Goal: Task Accomplishment & Management: Use online tool/utility

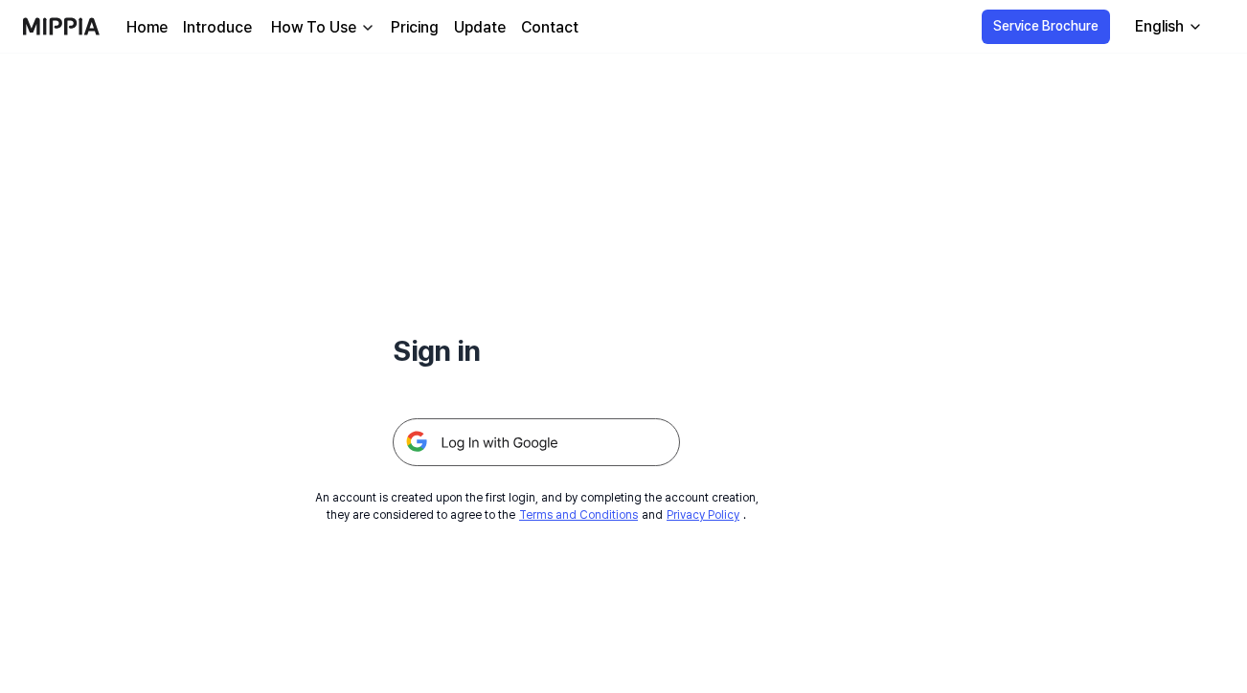
click at [473, 442] on img at bounding box center [536, 442] width 287 height 48
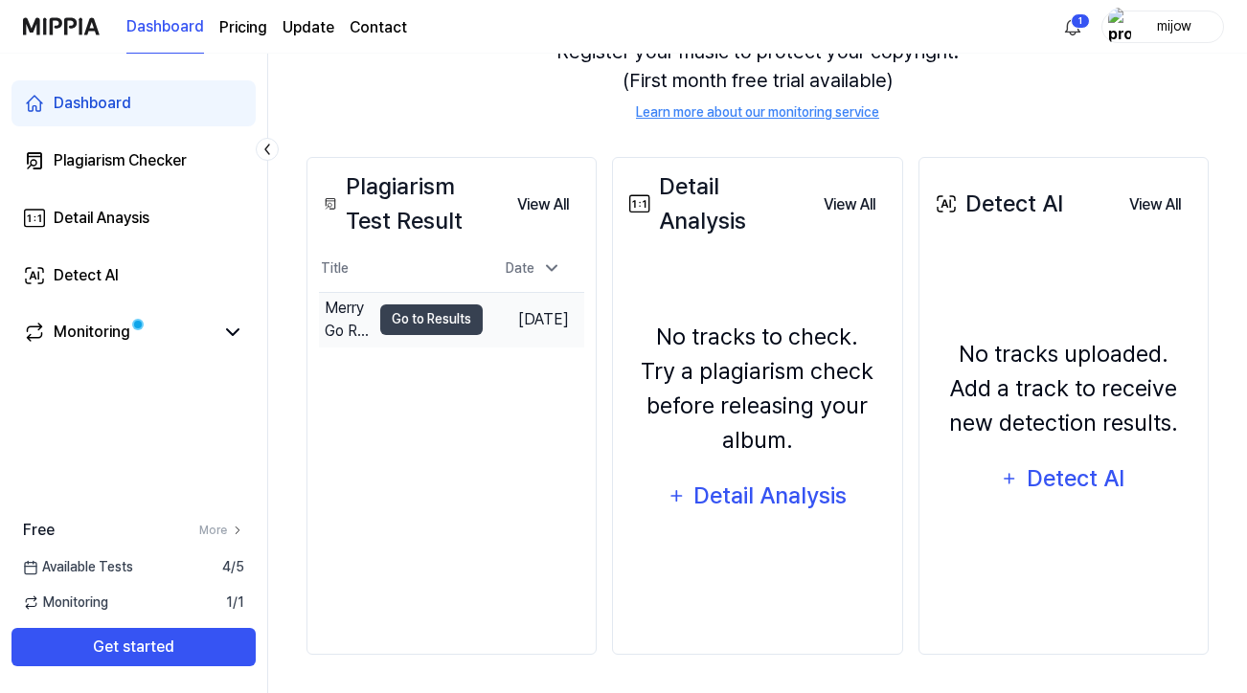
scroll to position [236, 0]
click at [404, 320] on button "Go to Results" at bounding box center [431, 319] width 102 height 31
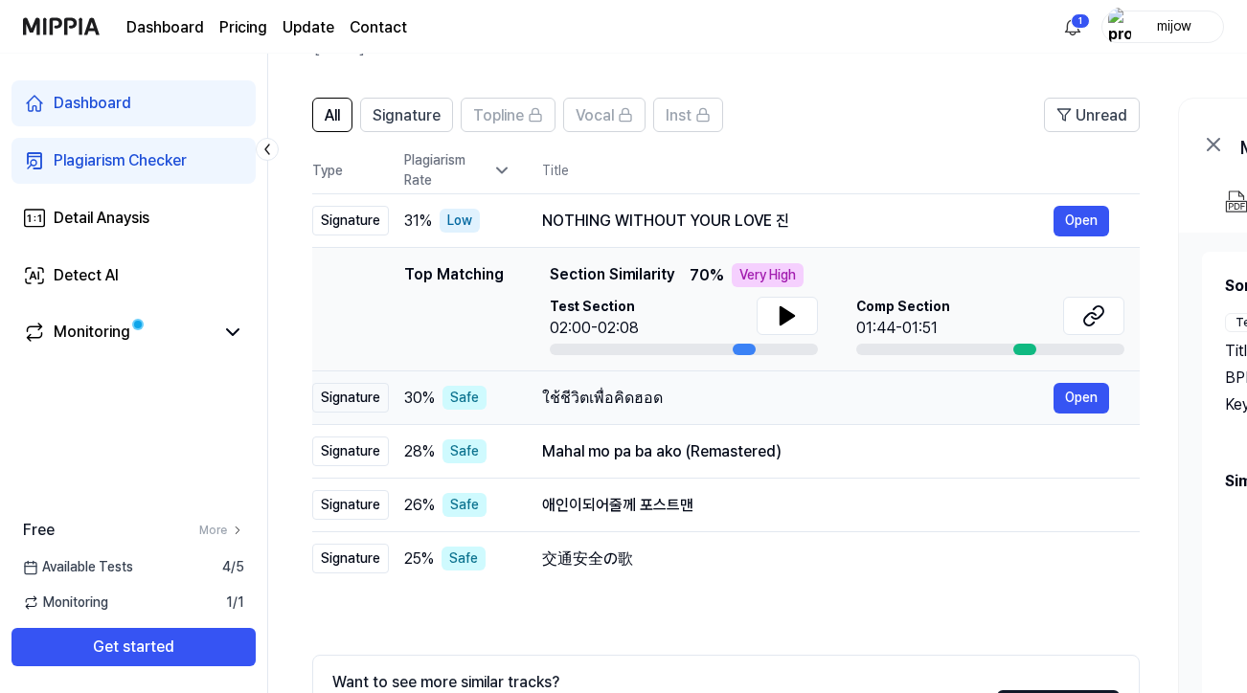
scroll to position [109, 0]
click at [78, 271] on div "Detect AI" at bounding box center [86, 275] width 65 height 23
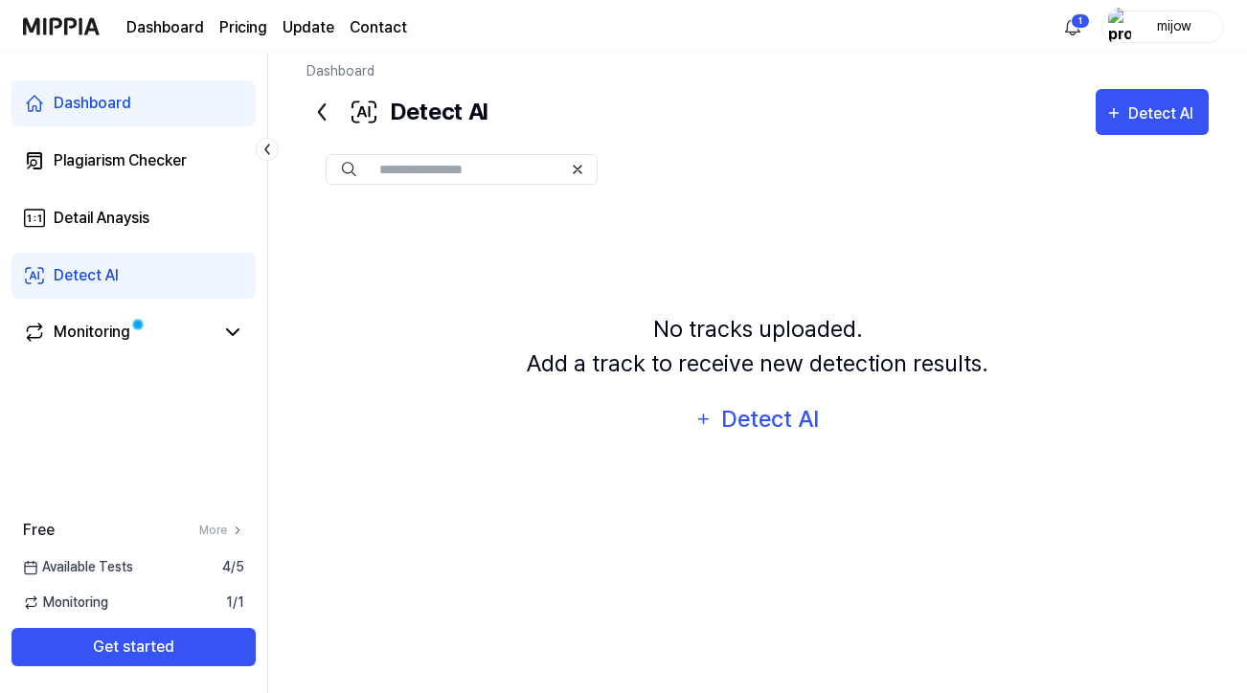
scroll to position [15, 0]
click at [85, 217] on div "Detail Anaysis" at bounding box center [102, 218] width 96 height 23
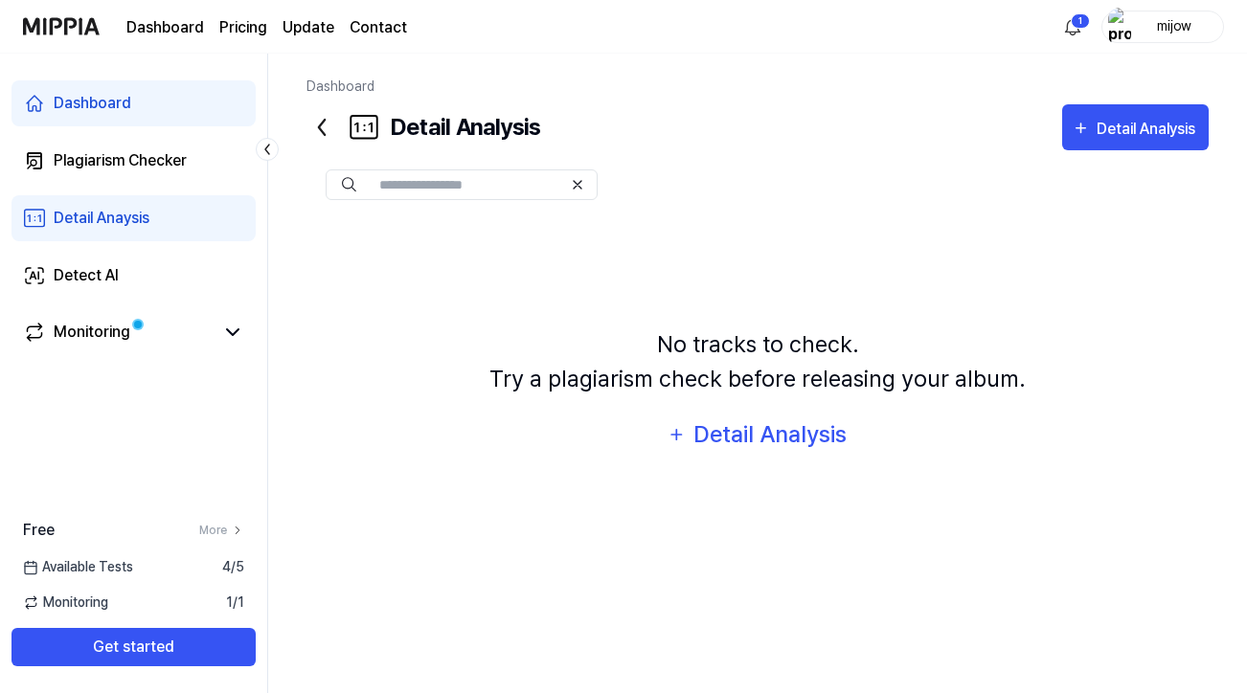
scroll to position [0, 0]
click at [112, 160] on div "Plagiarism Checker" at bounding box center [120, 160] width 133 height 23
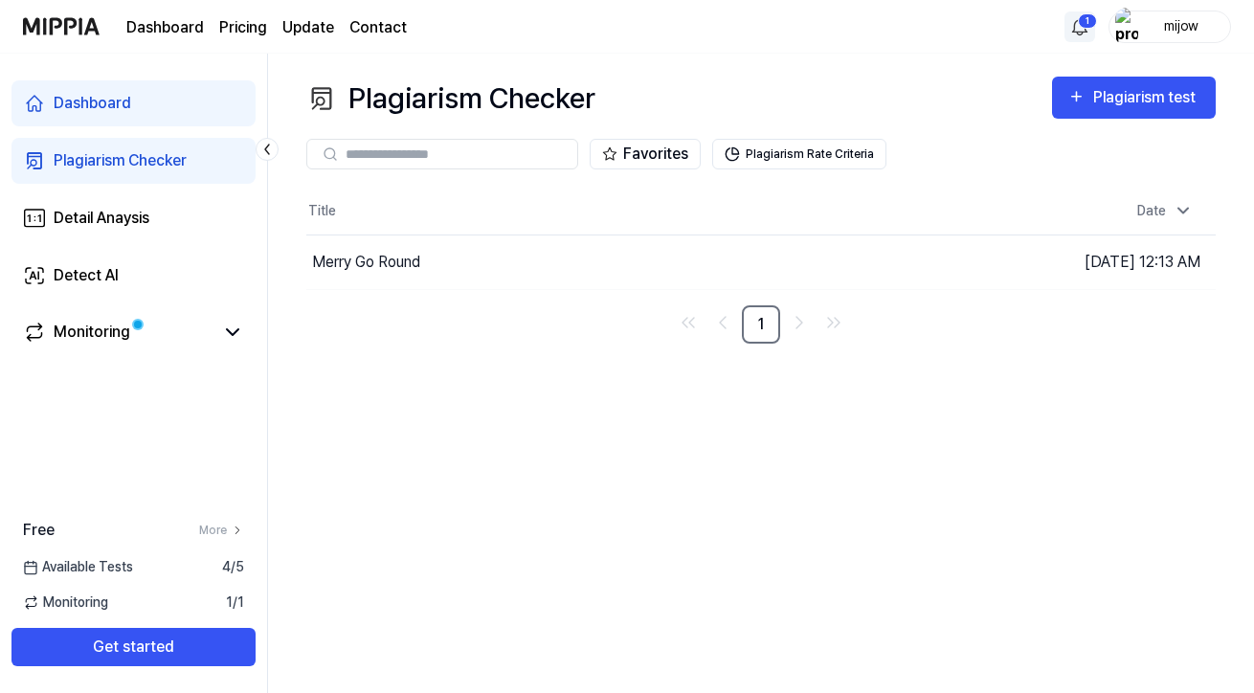
click at [1080, 23] on html "Dashboard Pricing Update Contact 1 mijow Dashboard Plagiarism Checker Detail An…" at bounding box center [627, 346] width 1254 height 693
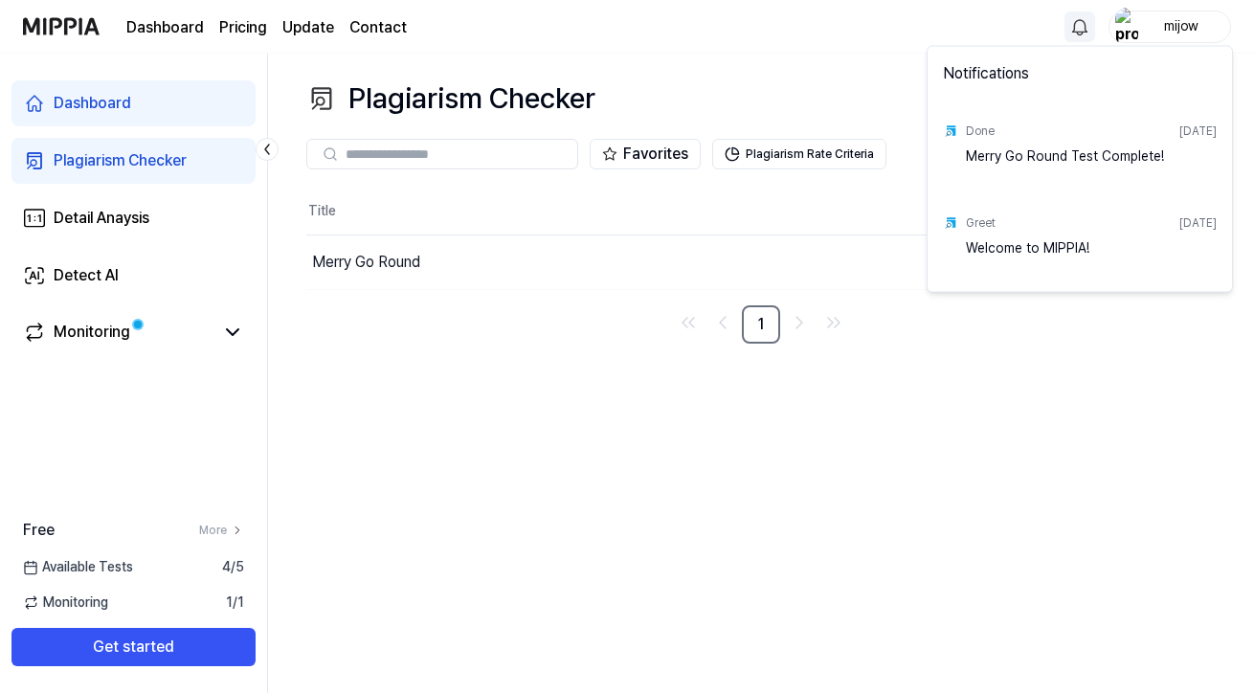
click at [1015, 250] on div "Welcome to MIPPIA!" at bounding box center [1091, 257] width 251 height 38
click at [1029, 153] on div "Merry Go Round Test Complete!" at bounding box center [1091, 165] width 251 height 38
click at [952, 357] on html "Dashboard Pricing Update Contact mijow Dashboard Plagiarism Checker Detail Anay…" at bounding box center [627, 346] width 1254 height 693
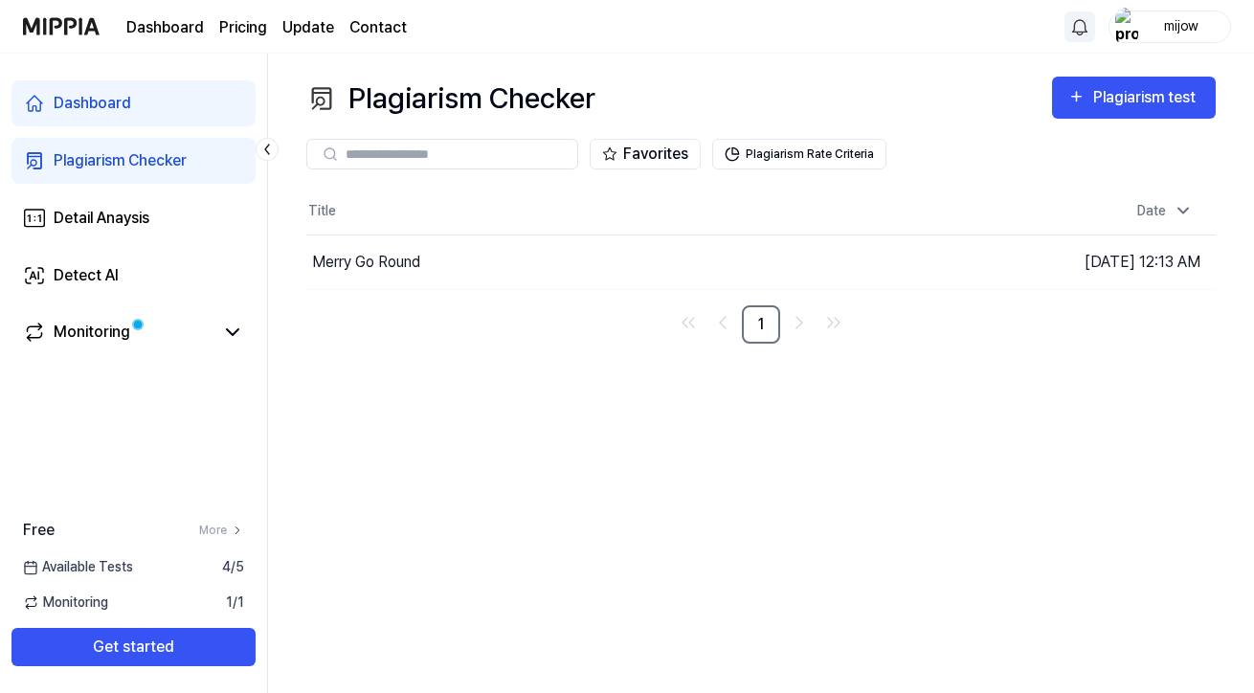
click at [248, 24] on page\) "Pricing" at bounding box center [243, 27] width 48 height 23
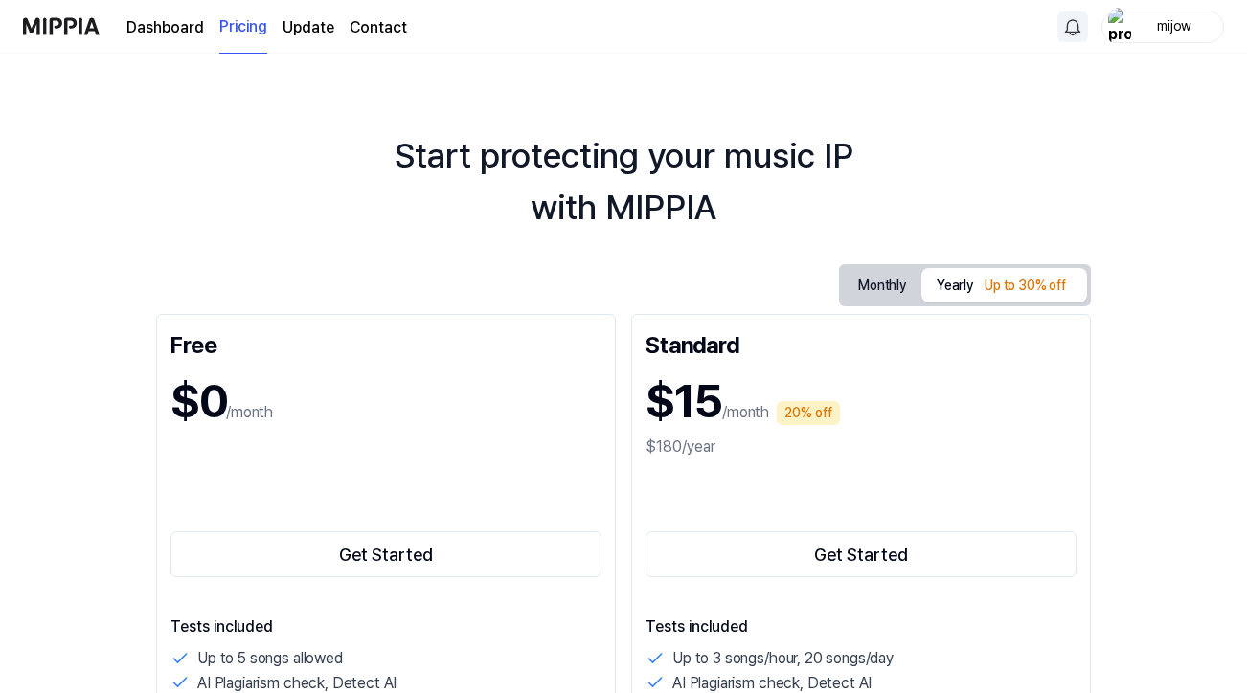
click at [173, 26] on link "Dashboard" at bounding box center [165, 27] width 78 height 23
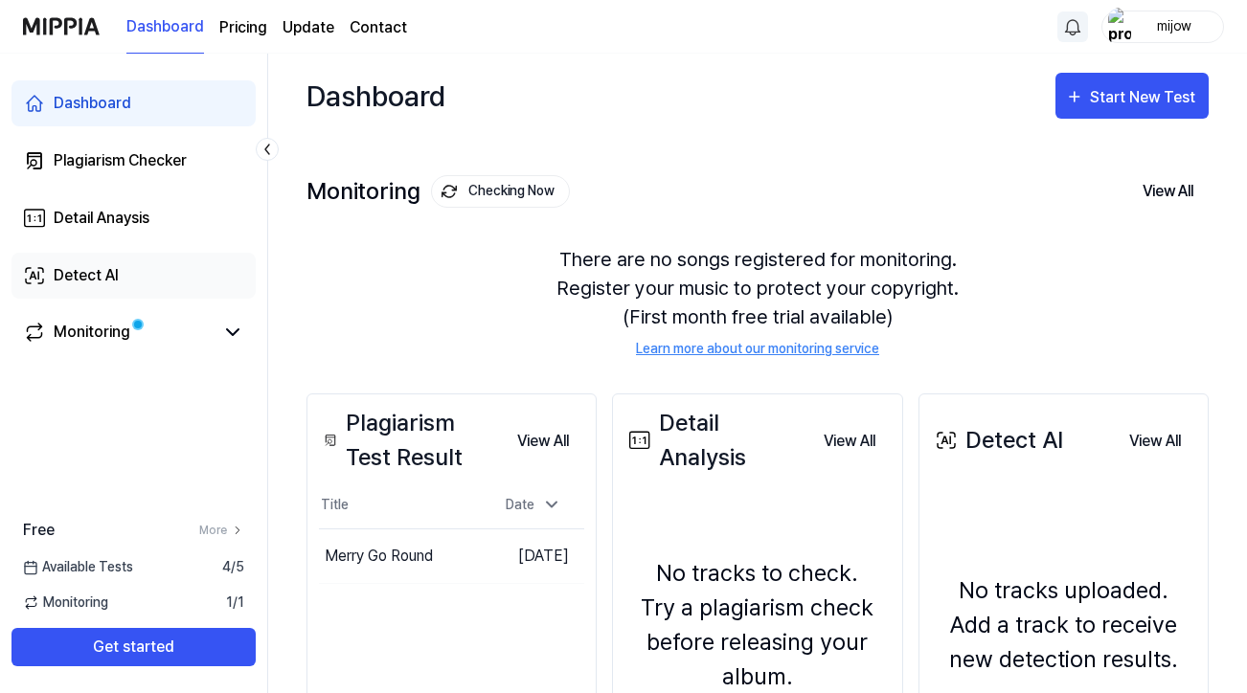
click at [93, 271] on div "Detect AI" at bounding box center [86, 275] width 65 height 23
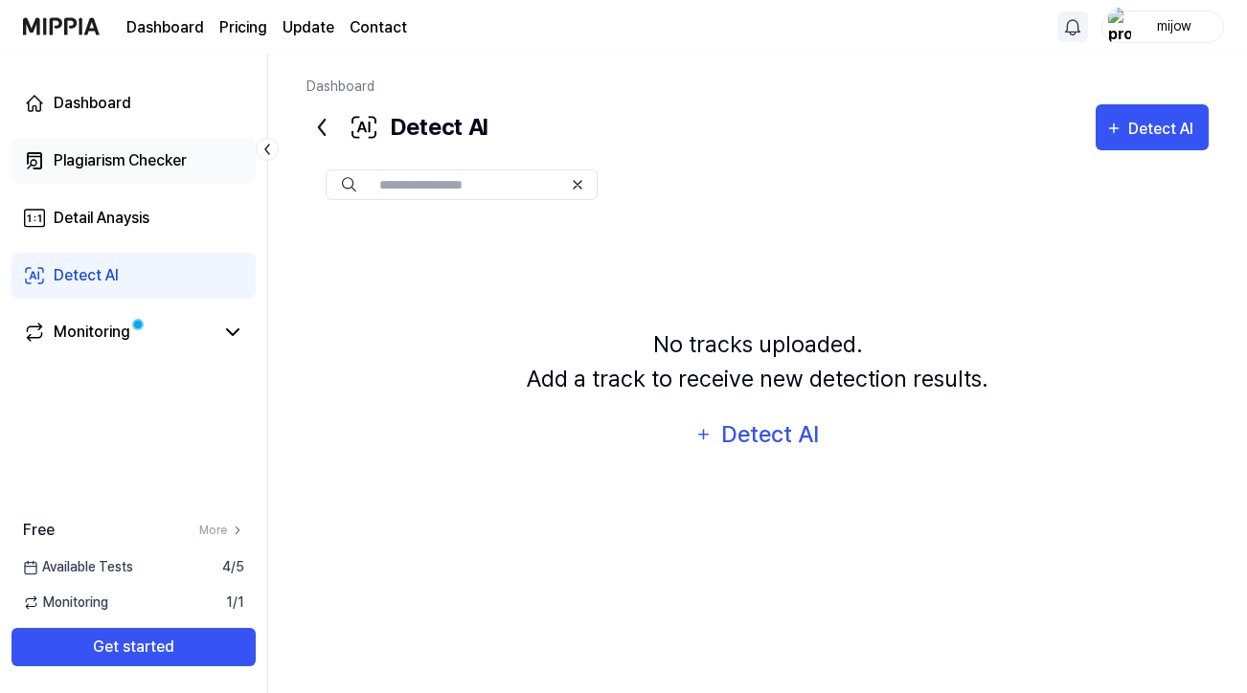
click at [110, 157] on div "Plagiarism Checker" at bounding box center [120, 160] width 133 height 23
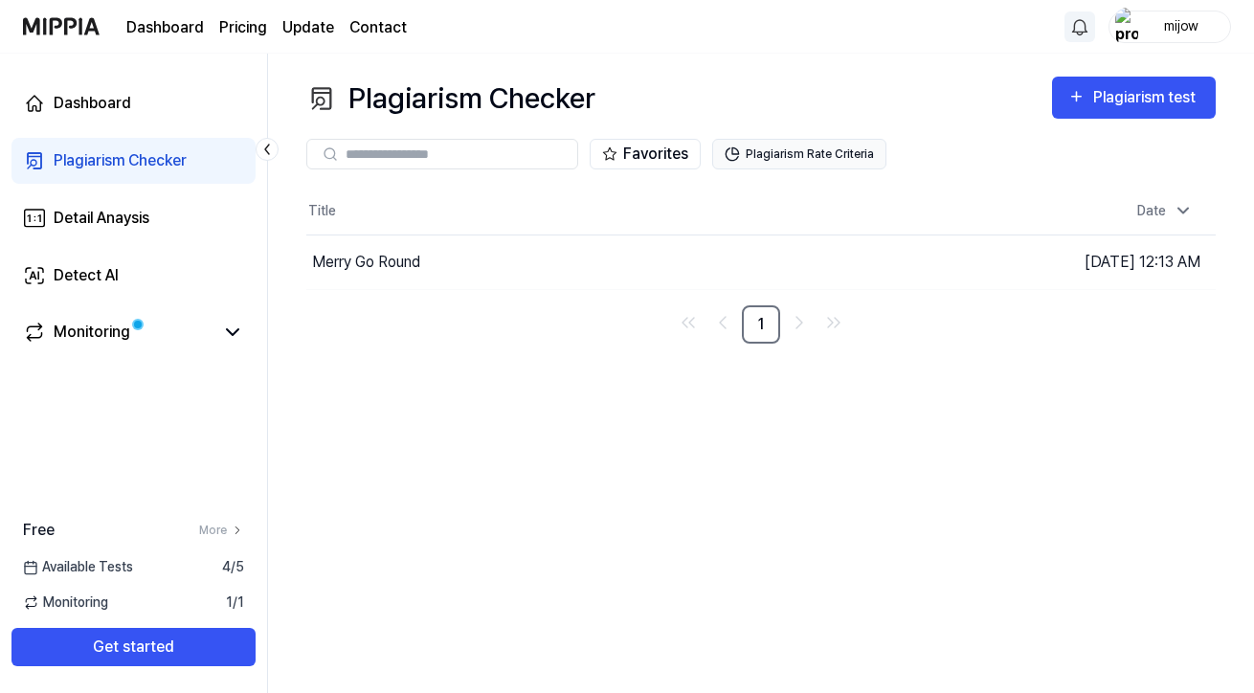
click at [823, 154] on button "Plagiarism Rate Criteria" at bounding box center [799, 154] width 174 height 31
click at [1091, 436] on div "Plagiarism Checker Plagiarism test Plagiarism Checker Detail Analysis Detect AI…" at bounding box center [761, 374] width 986 height 640
click at [109, 160] on div "Plagiarism Checker" at bounding box center [120, 160] width 133 height 23
click at [1116, 97] on div "Plagiarism test" at bounding box center [1146, 97] width 107 height 25
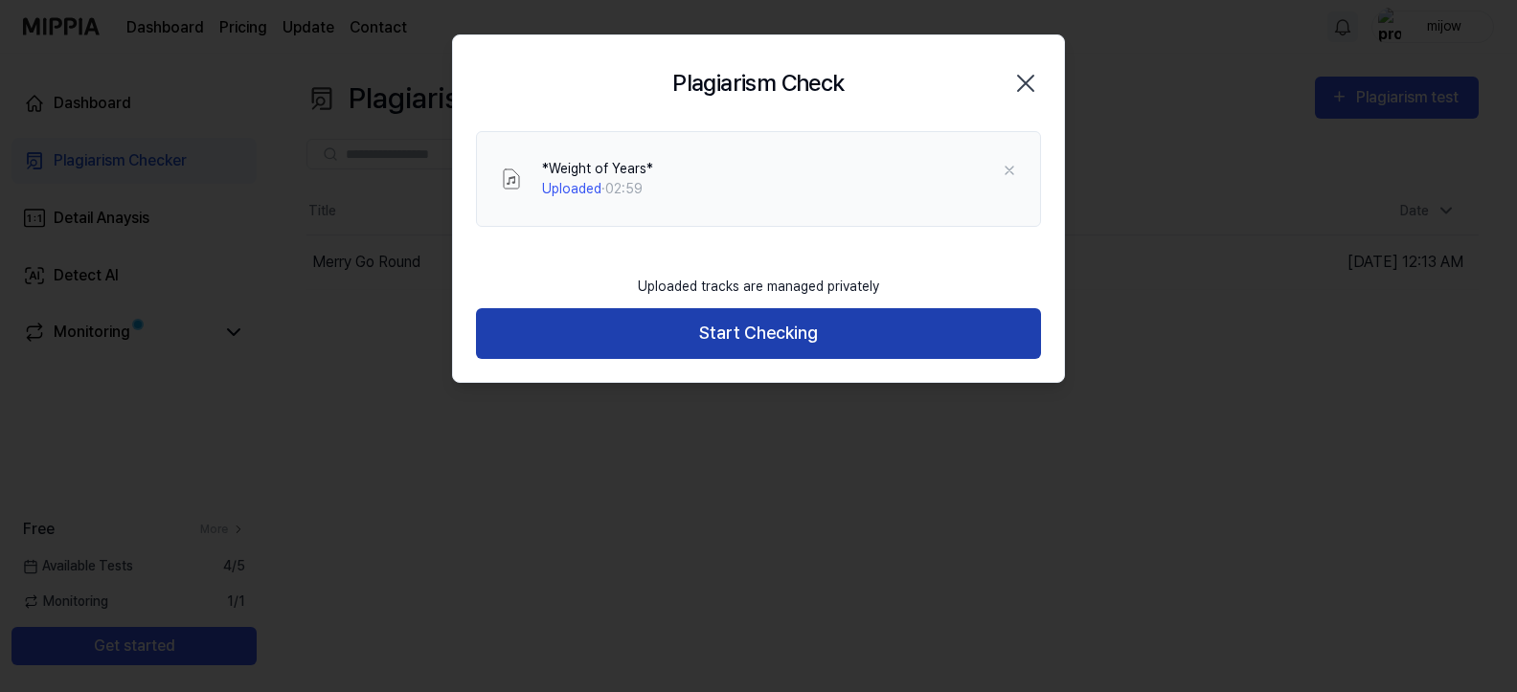
click at [784, 331] on button "Start Checking" at bounding box center [758, 333] width 565 height 51
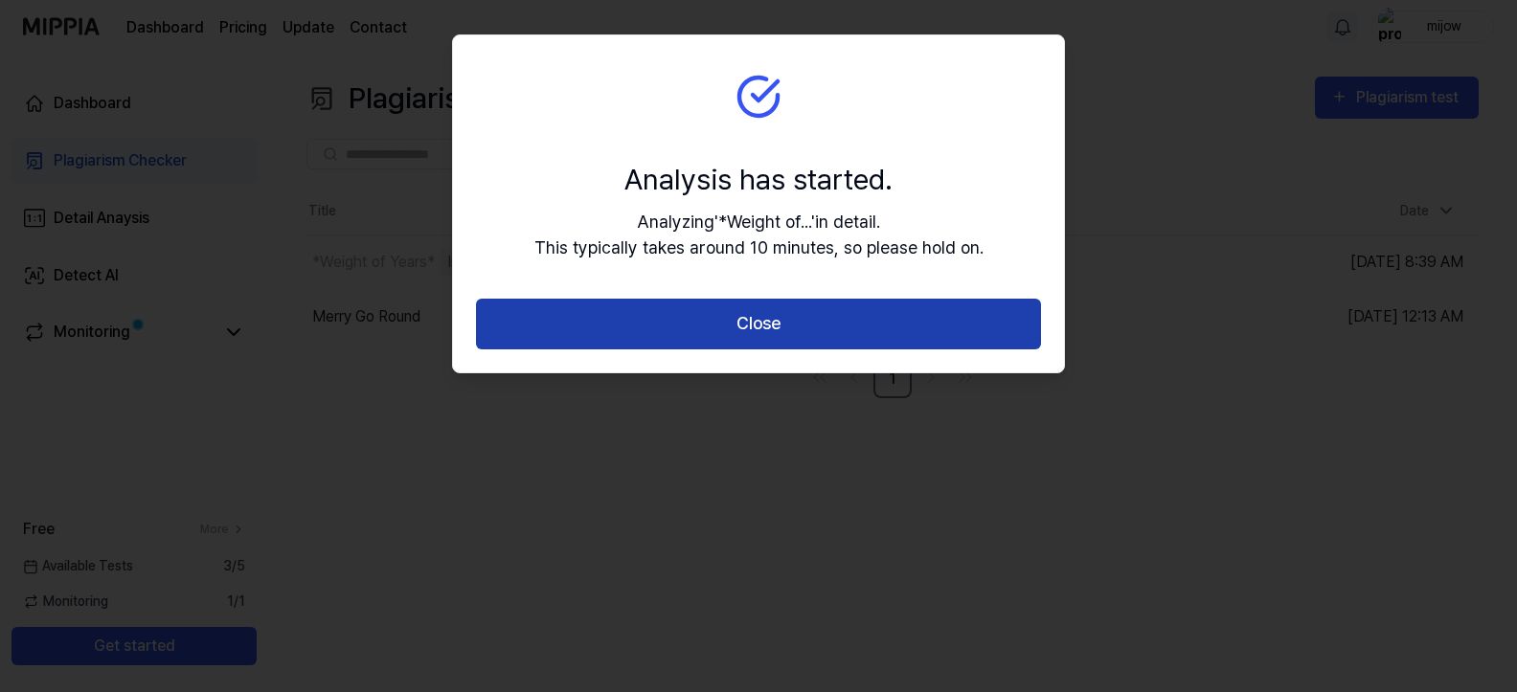
click at [771, 318] on button "Close" at bounding box center [758, 324] width 565 height 51
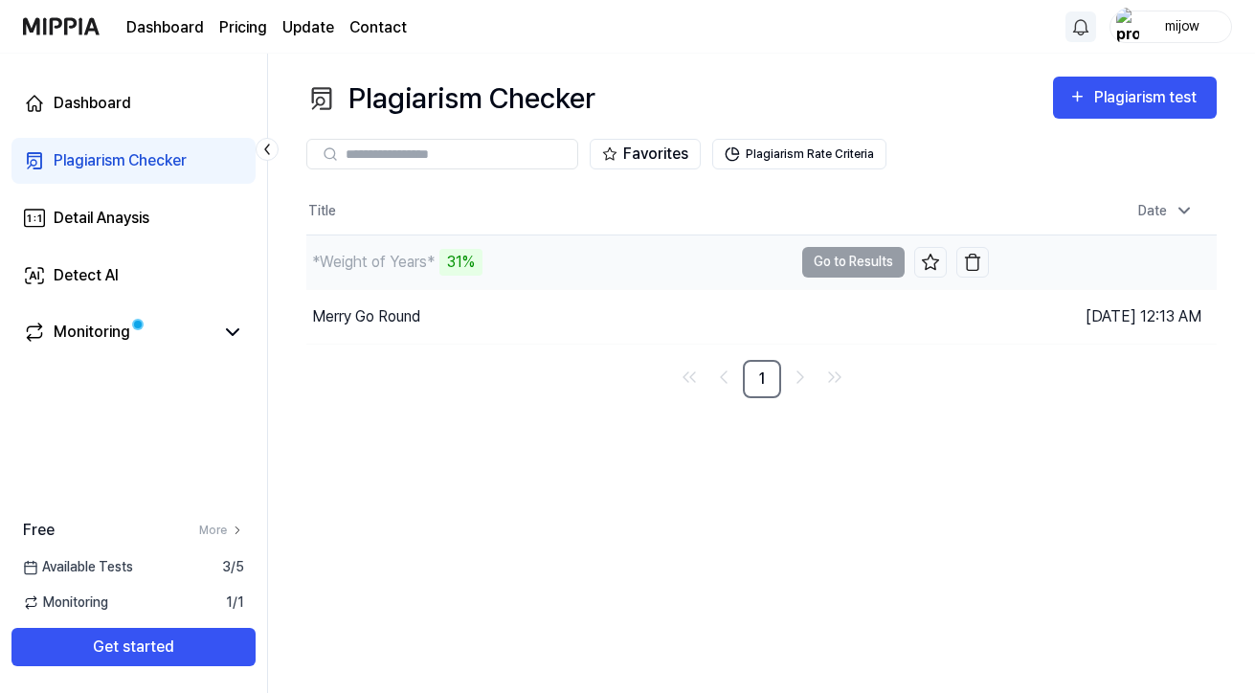
click at [420, 259] on div "*Weight of Years*" at bounding box center [373, 262] width 123 height 23
click at [856, 264] on td "*Weight of Years* 31% Go to Results" at bounding box center [647, 263] width 683 height 54
click at [852, 258] on button "Go to Results" at bounding box center [853, 262] width 102 height 31
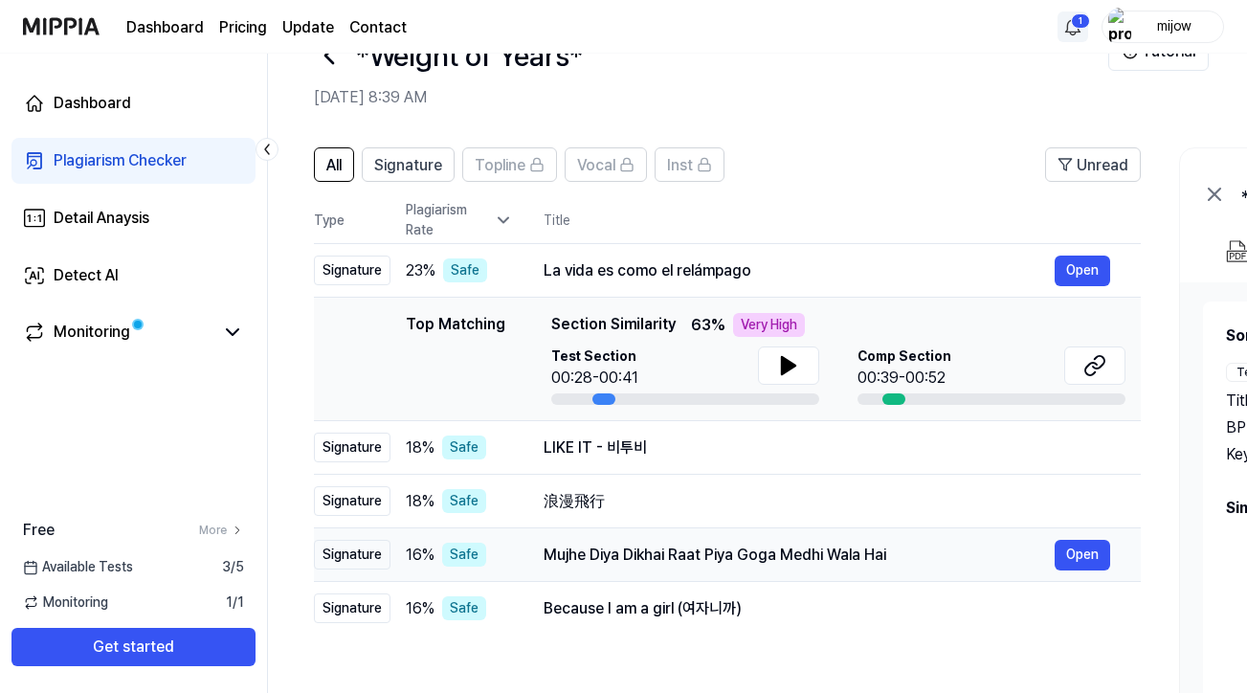
scroll to position [59, 0]
click at [1083, 268] on button "Open" at bounding box center [1083, 271] width 56 height 31
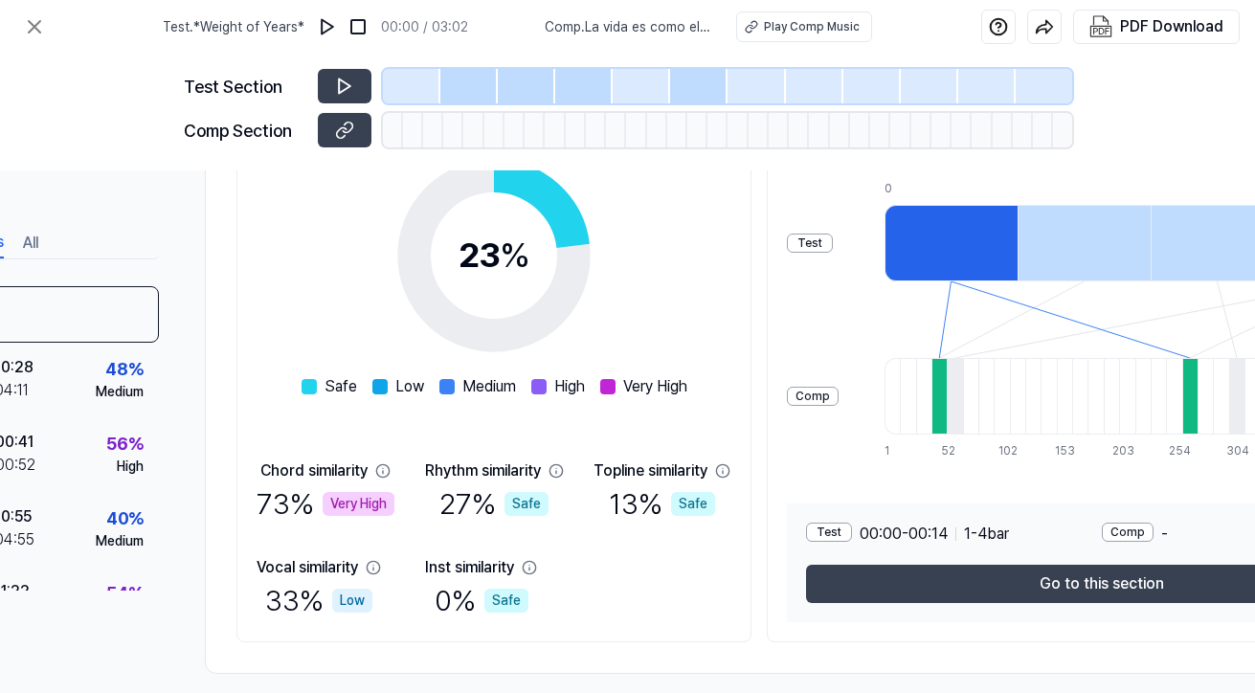
scroll to position [306, 156]
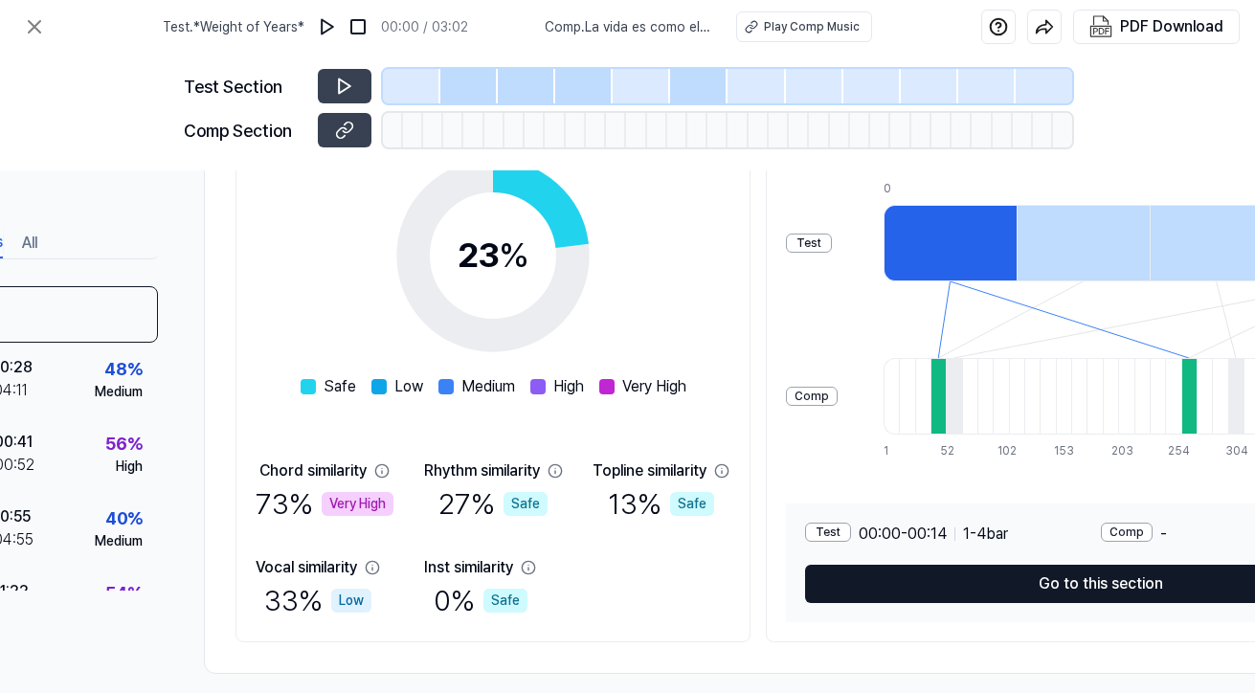
click at [1007, 582] on button "Go to this section" at bounding box center [1101, 584] width 592 height 38
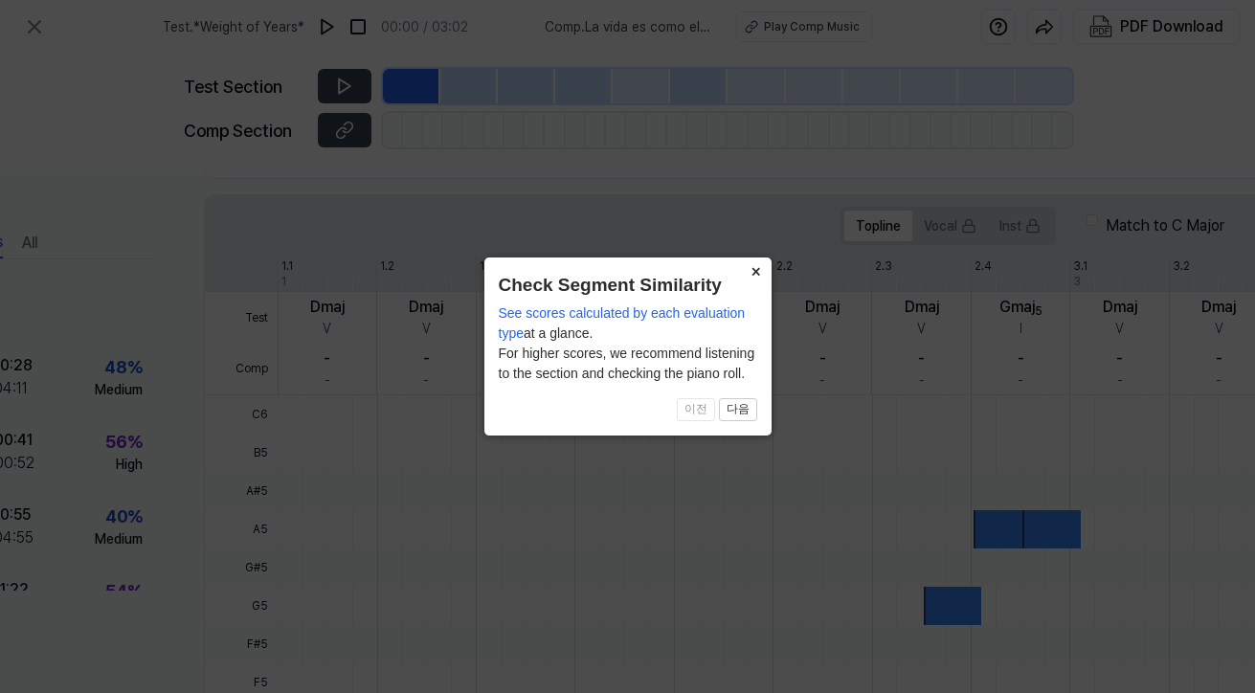
click at [756, 269] on button "×" at bounding box center [756, 271] width 31 height 27
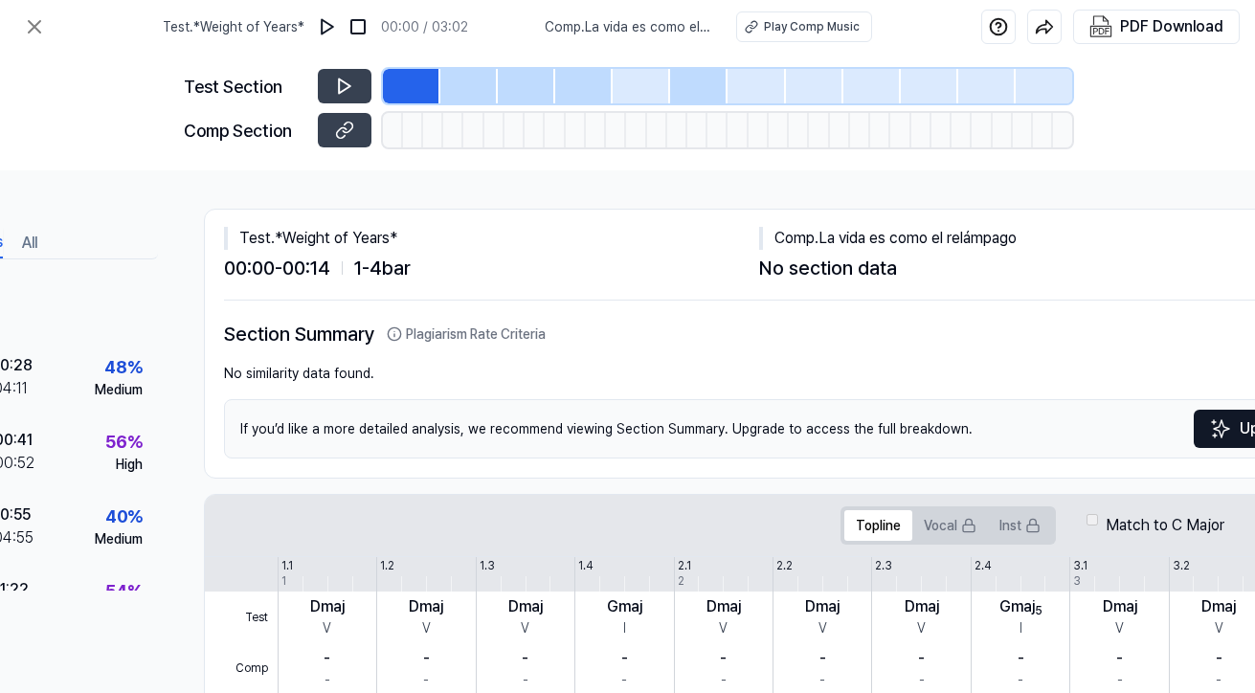
scroll to position [0, 156]
click at [815, 30] on div "Play Comp Music" at bounding box center [812, 26] width 96 height 17
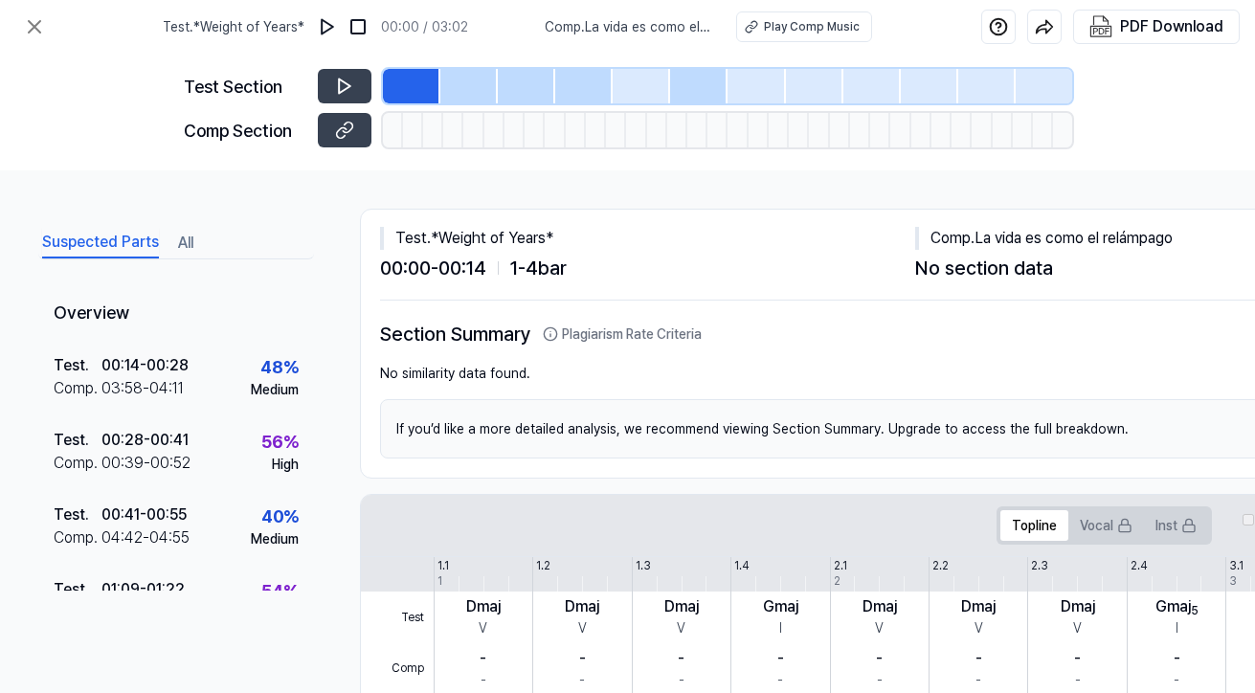
scroll to position [0, 0]
click at [187, 239] on button "All" at bounding box center [185, 243] width 15 height 31
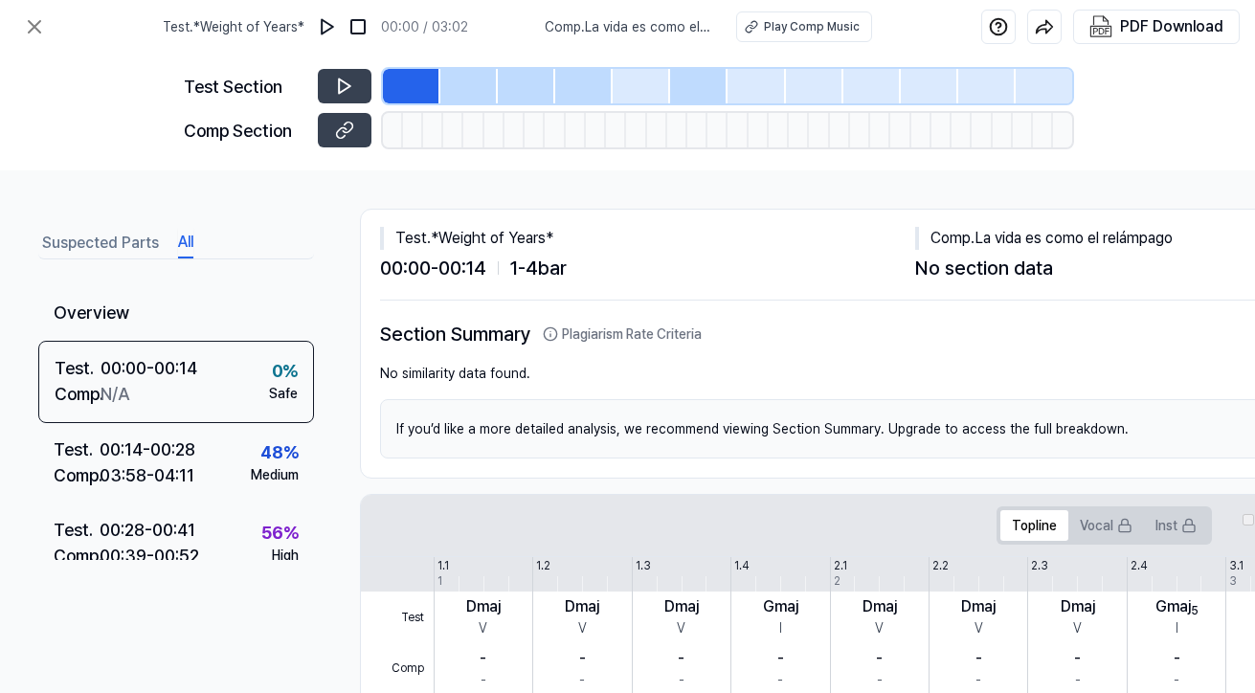
scroll to position [5, 0]
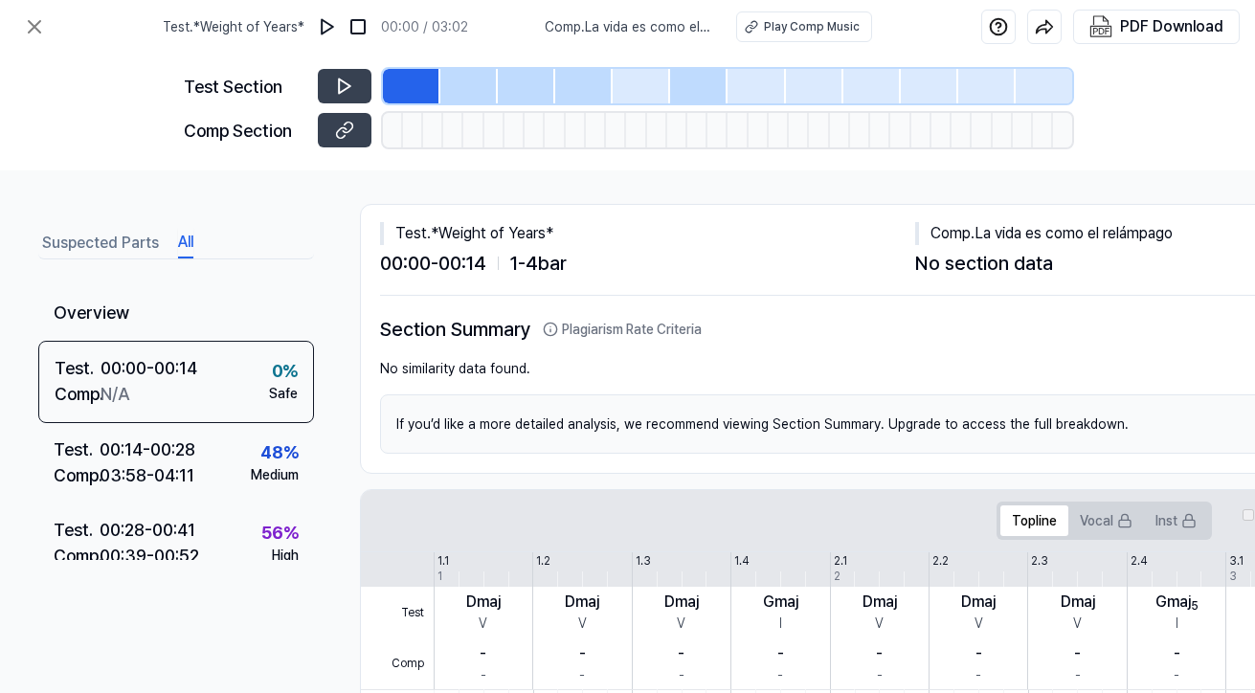
click at [84, 243] on button "Suspected Parts" at bounding box center [100, 243] width 117 height 31
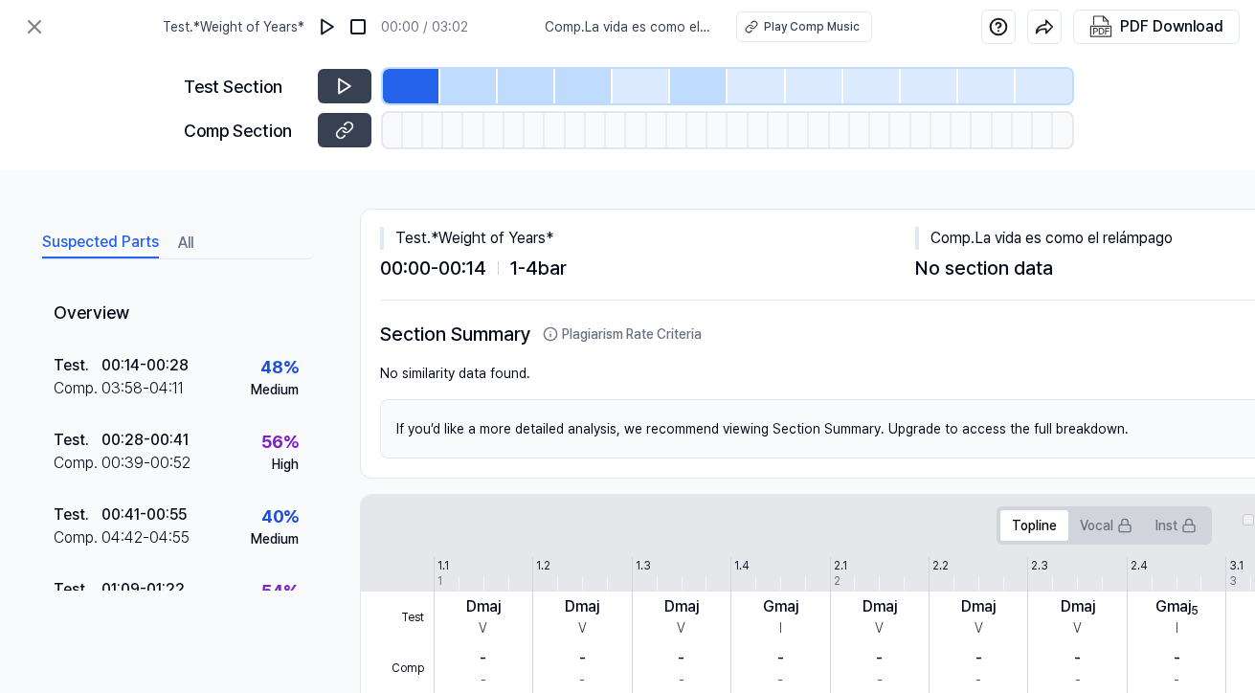
scroll to position [0, 0]
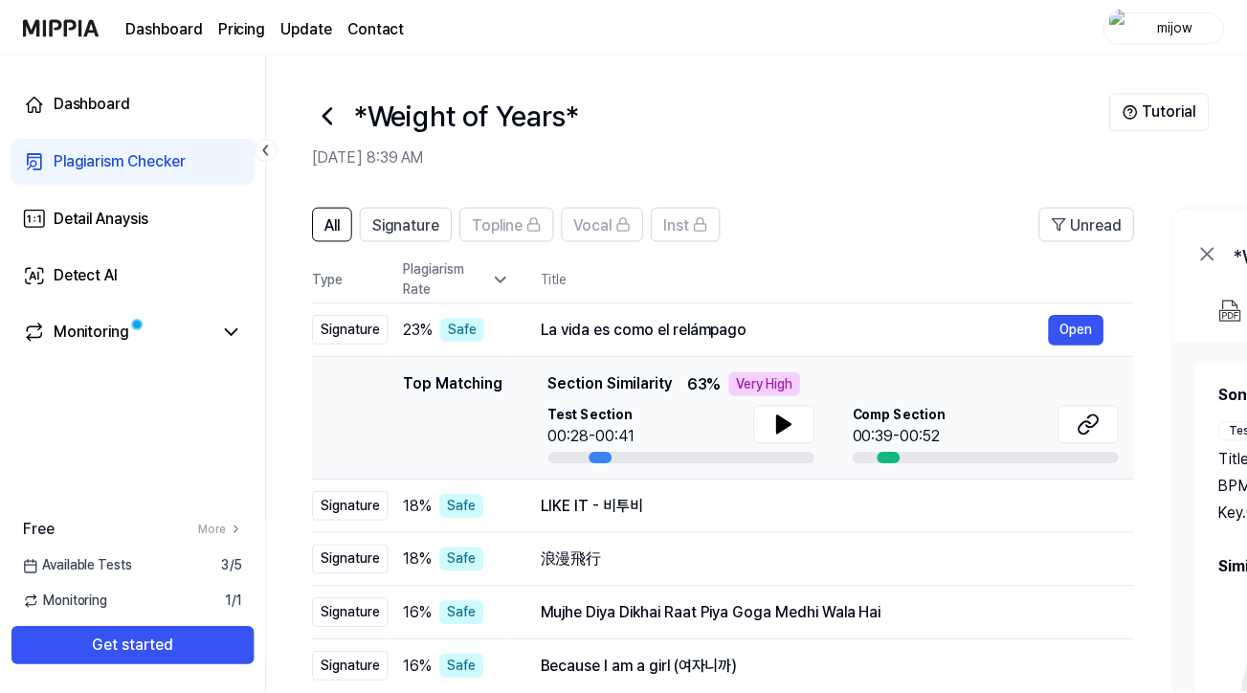
scroll to position [59, 0]
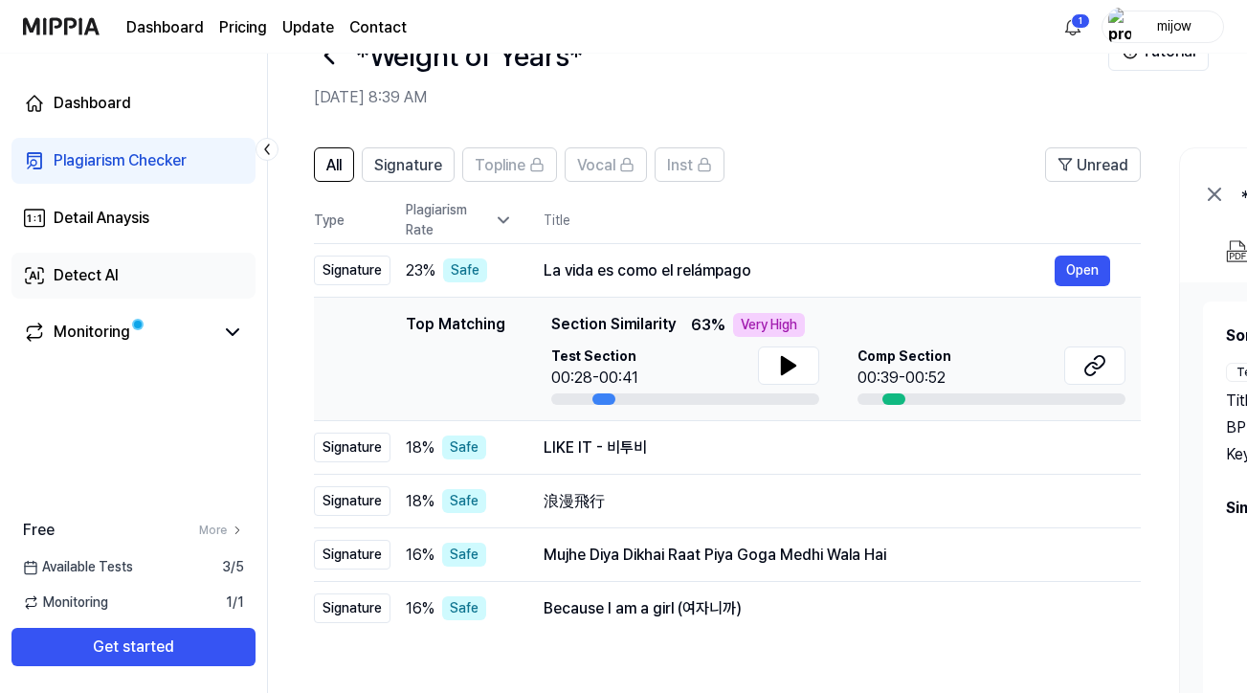
click at [93, 274] on div "Detect AI" at bounding box center [86, 275] width 65 height 23
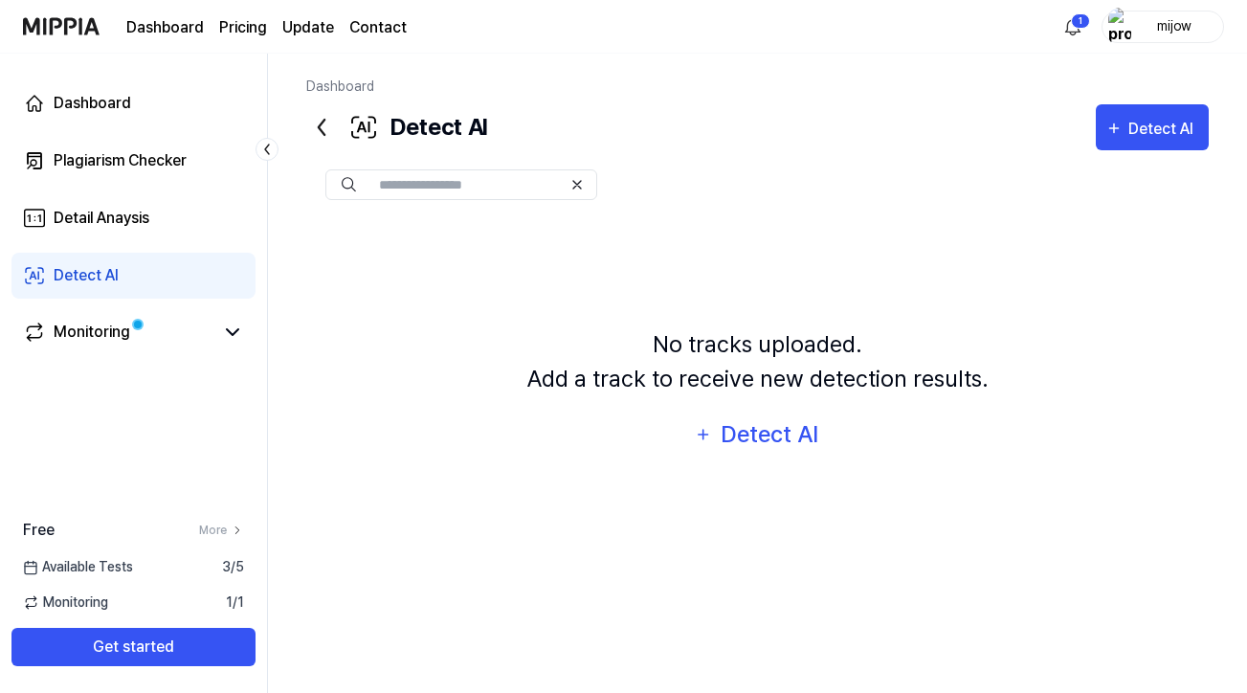
click at [398, 124] on div "Detect AI" at bounding box center [396, 127] width 181 height 46
click at [434, 184] on input "text" at bounding box center [470, 184] width 183 height 17
click at [772, 435] on div "Detect AI" at bounding box center [770, 434] width 102 height 36
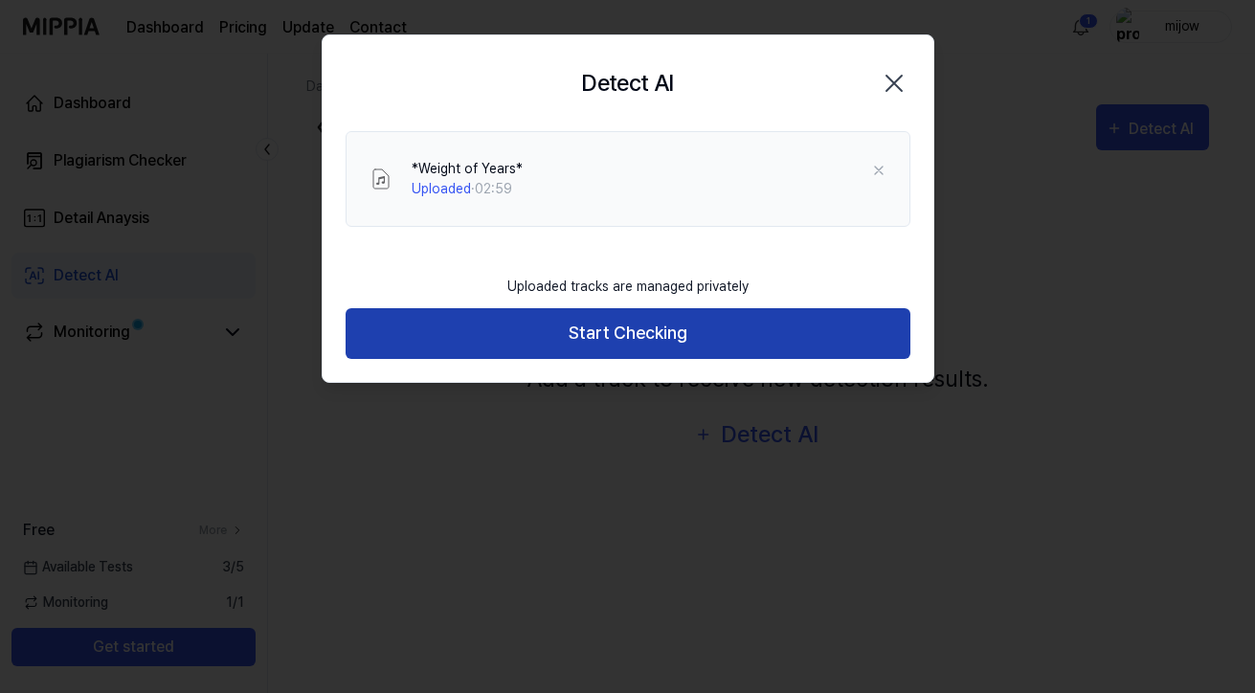
click at [652, 330] on button "Start Checking" at bounding box center [628, 333] width 565 height 51
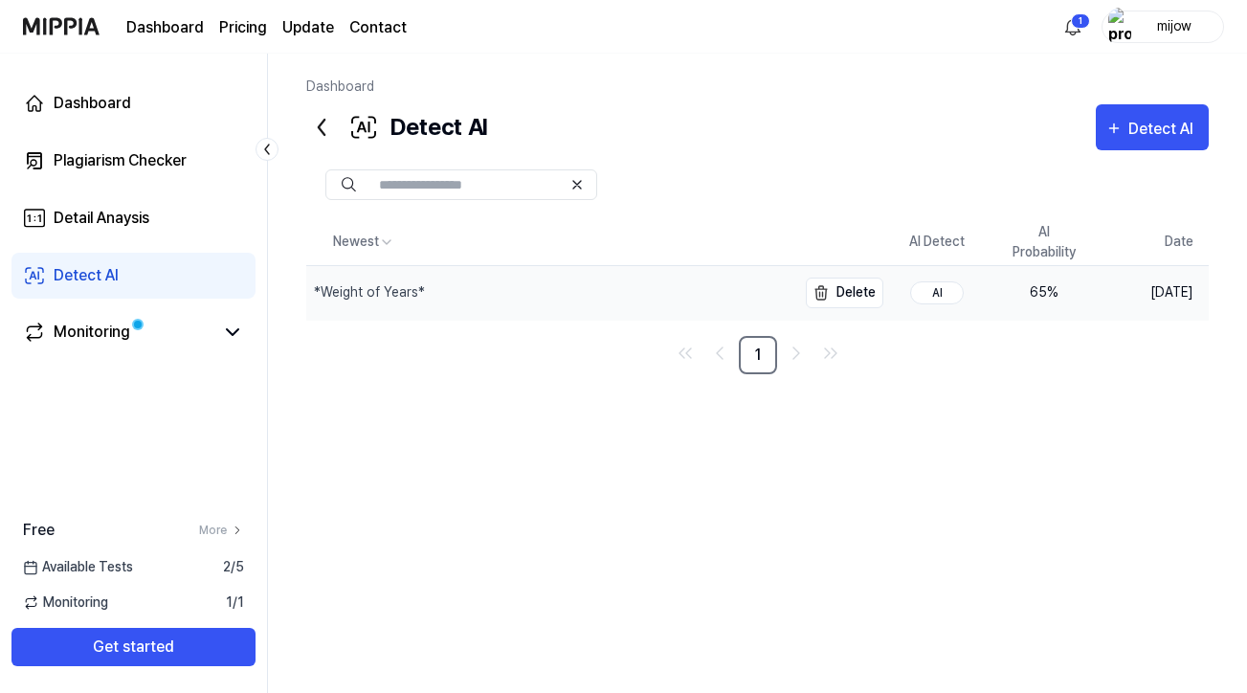
click at [393, 289] on div "*Weight of Years*" at bounding box center [369, 292] width 111 height 20
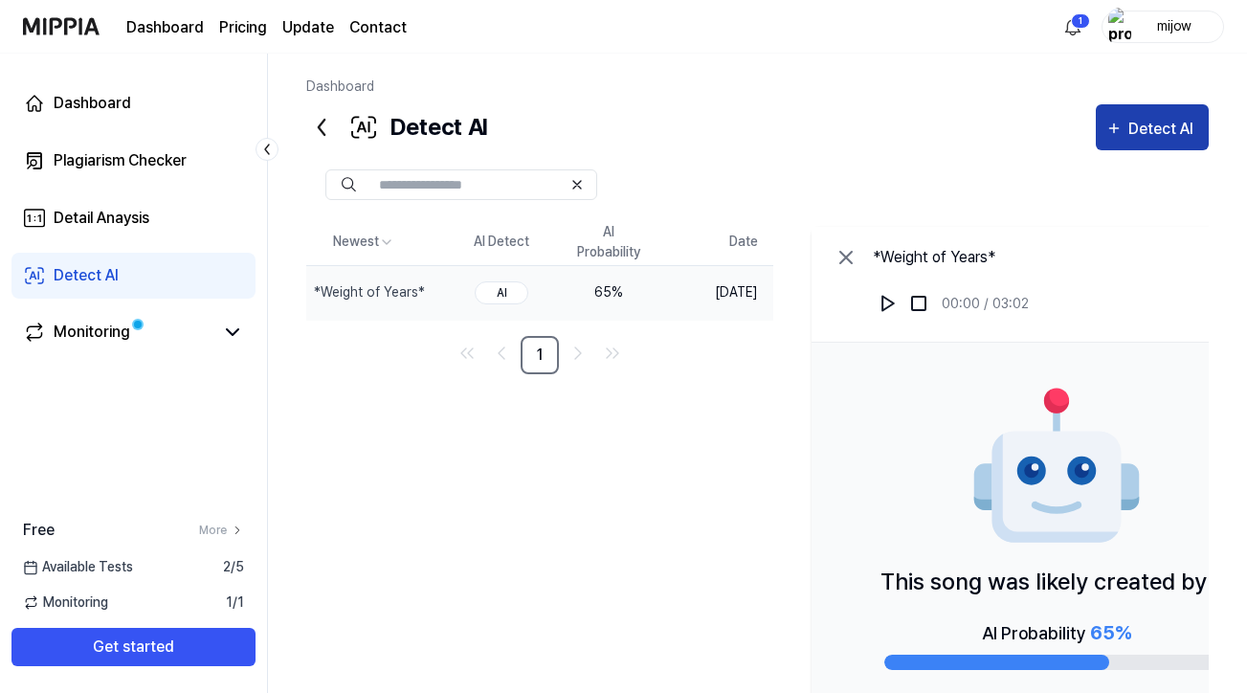
click at [1170, 124] on div "Detect AI" at bounding box center [1164, 129] width 71 height 25
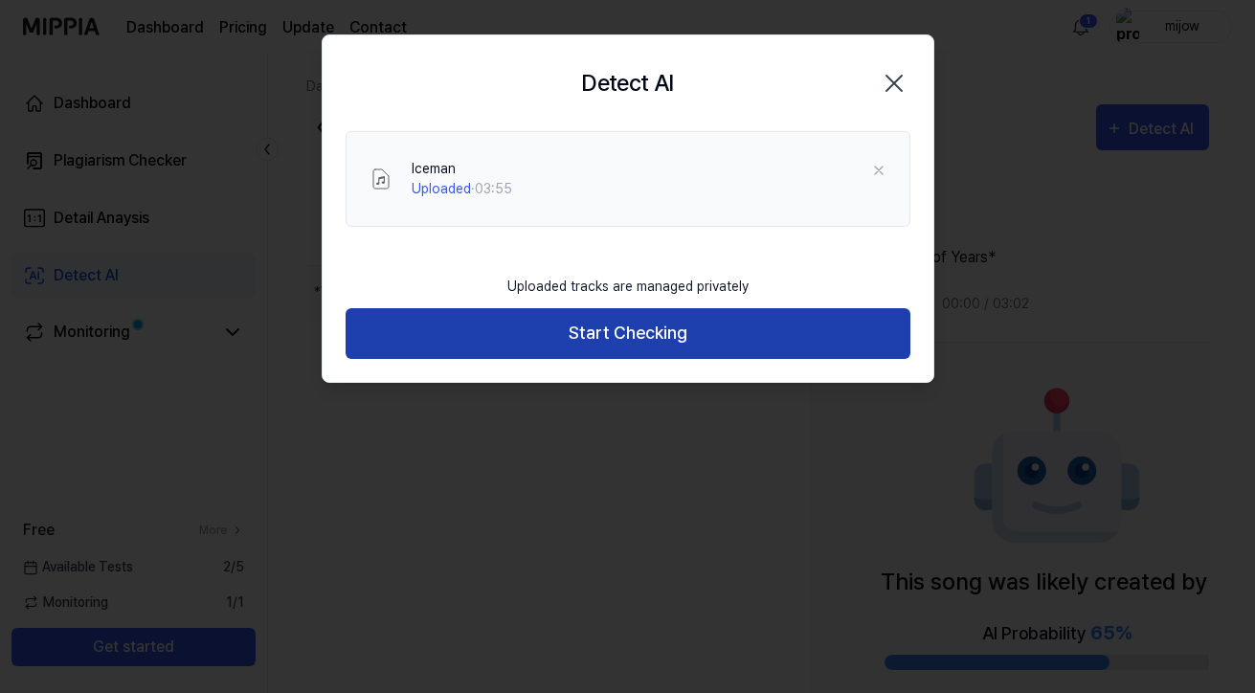
click at [658, 332] on button "Start Checking" at bounding box center [628, 333] width 565 height 51
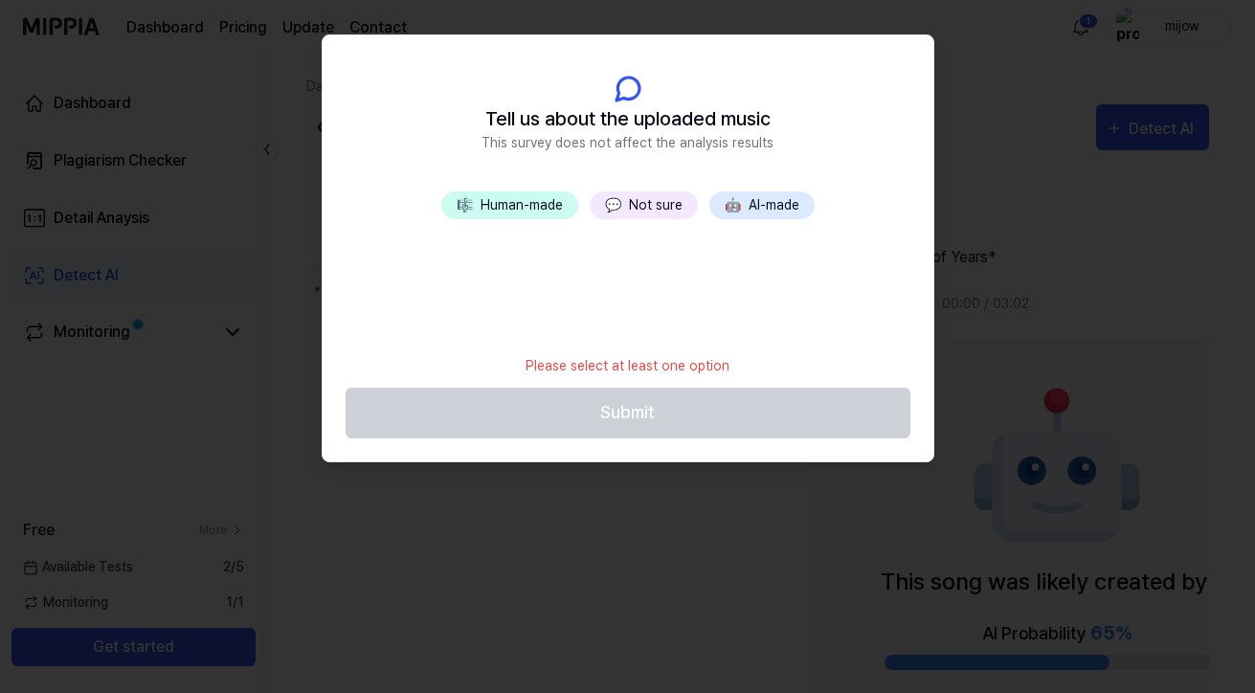
click at [487, 202] on button "🎼 Human-made" at bounding box center [509, 205] width 137 height 28
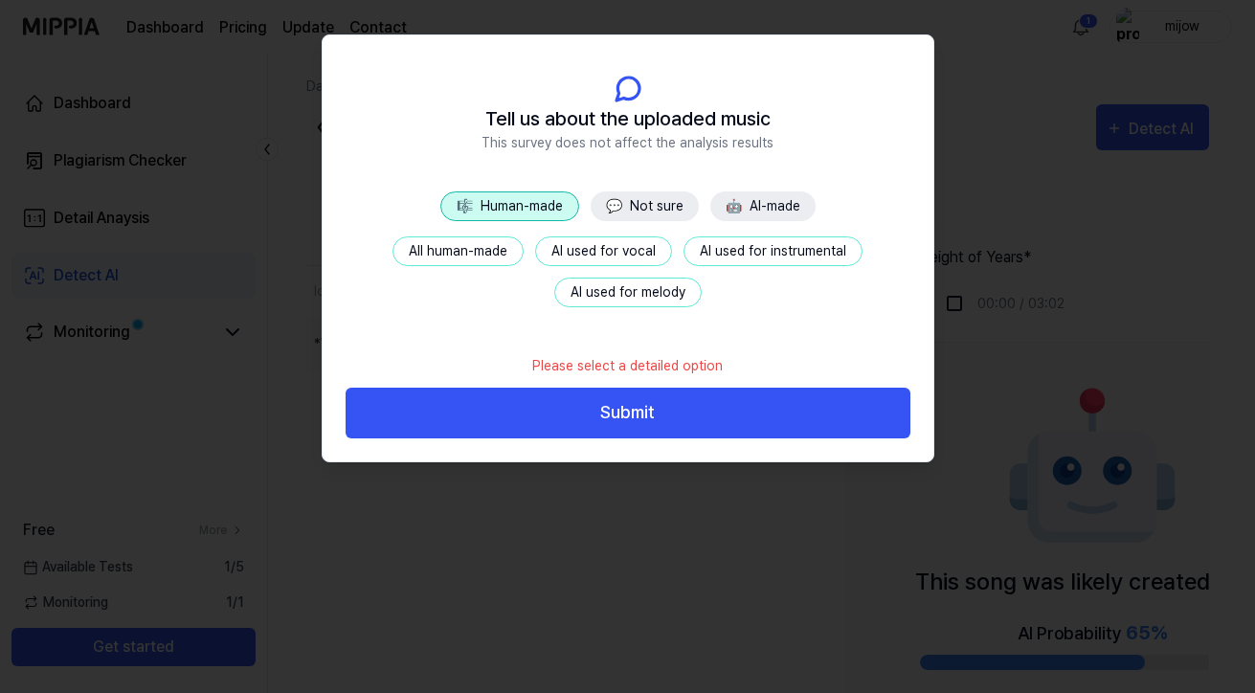
click at [596, 248] on button "AI used for vocal" at bounding box center [603, 251] width 137 height 30
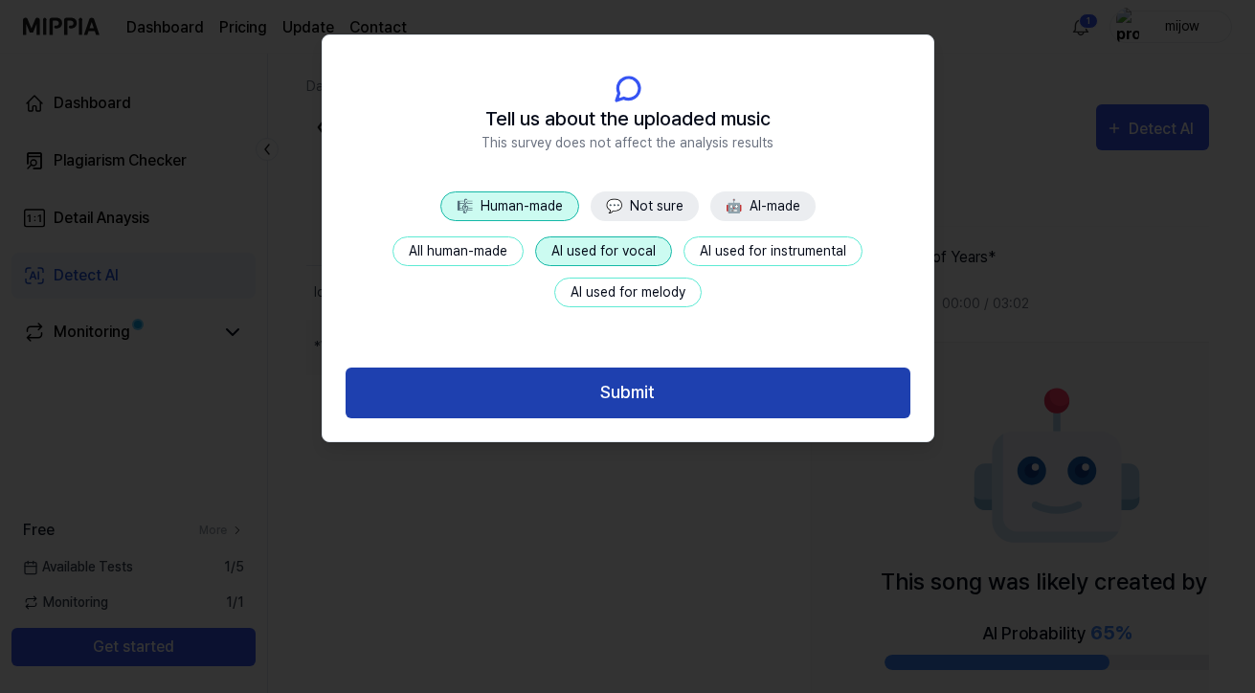
click at [634, 391] on button "Submit" at bounding box center [628, 393] width 565 height 51
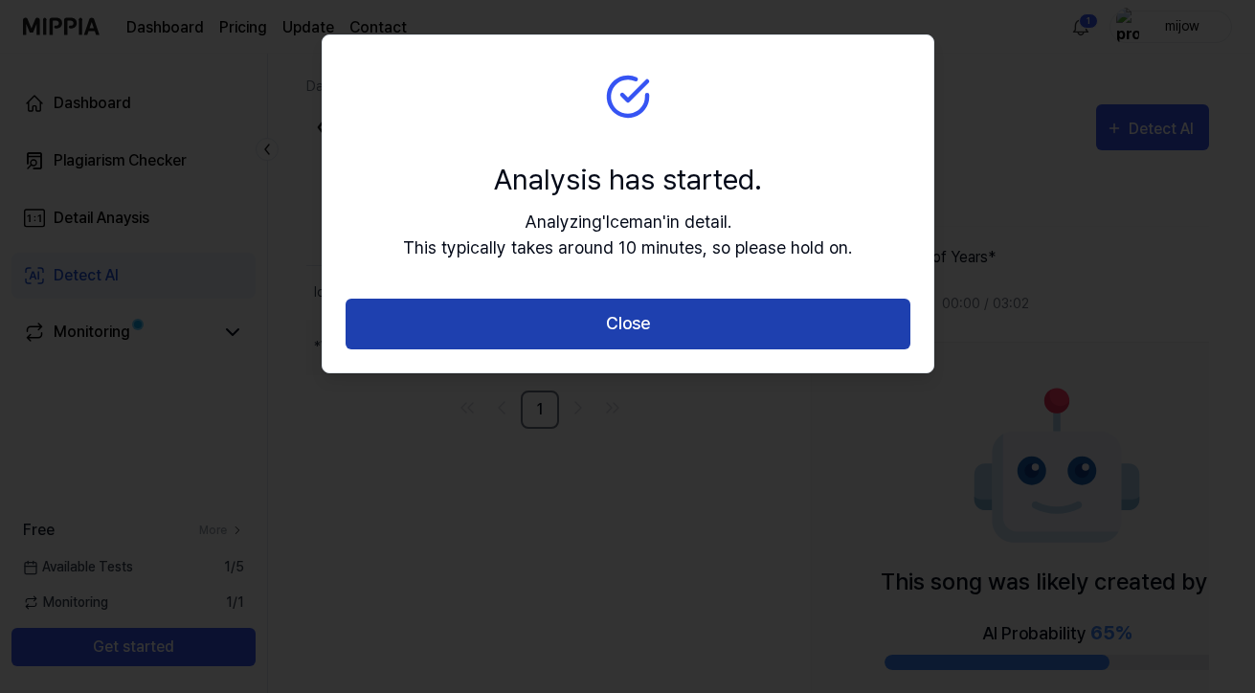
click at [626, 320] on button "Close" at bounding box center [628, 324] width 565 height 51
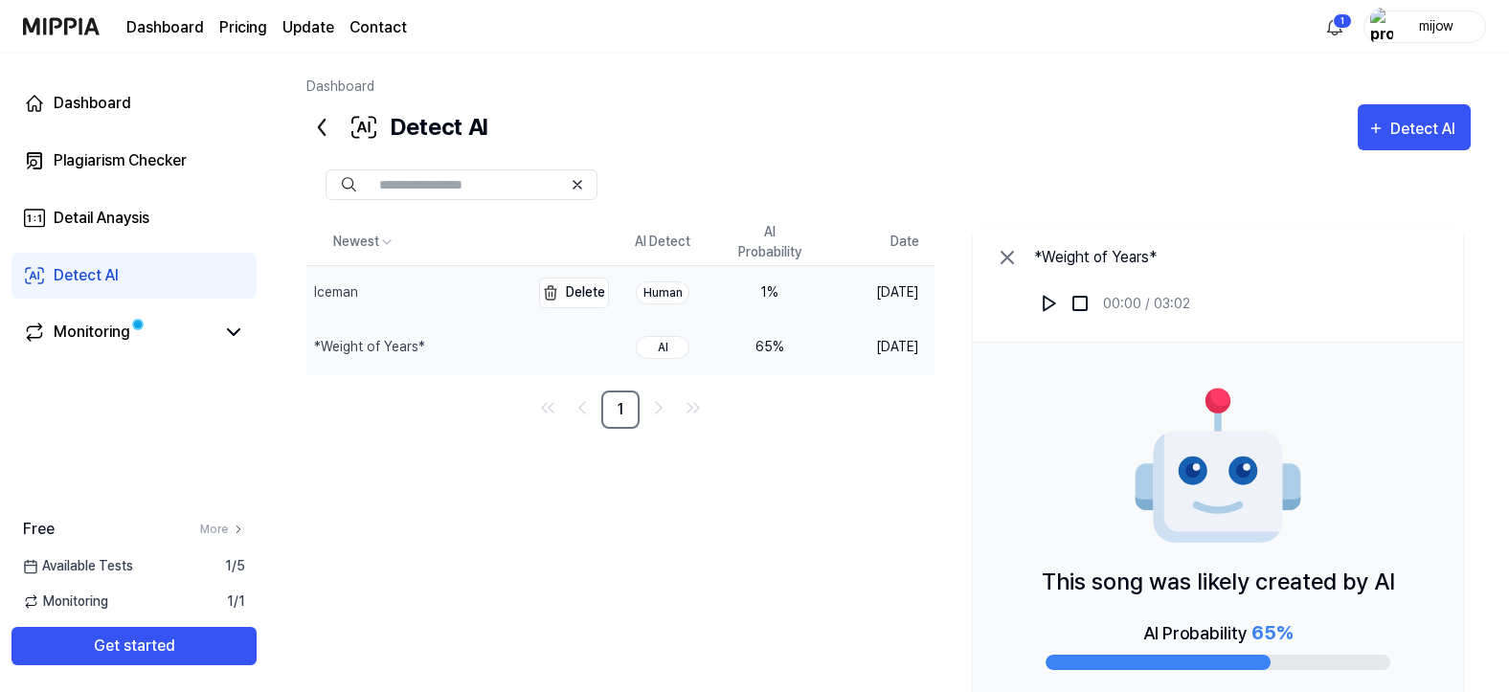
click at [341, 290] on div "Iceman" at bounding box center [336, 292] width 44 height 20
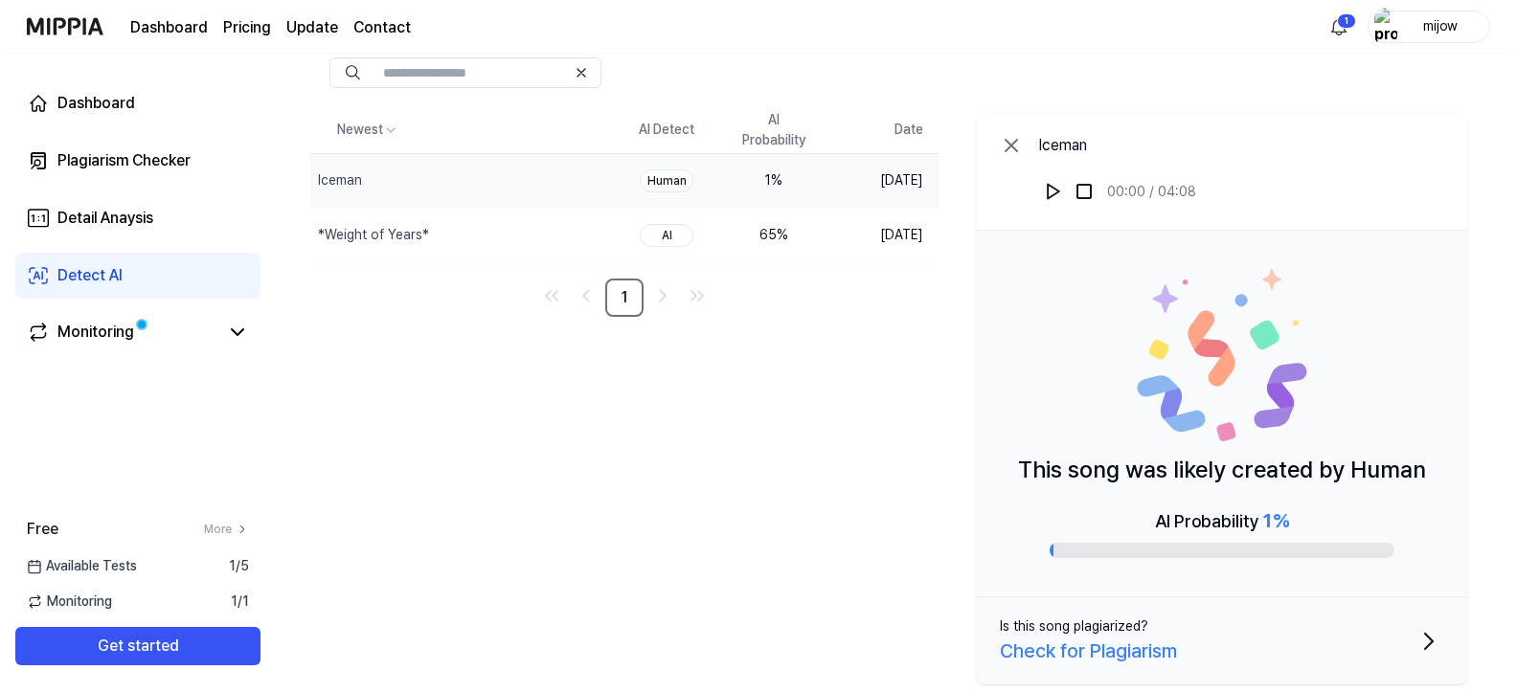
scroll to position [112, 0]
click at [1121, 650] on div "Check for Plagiarism" at bounding box center [1084, 651] width 177 height 29
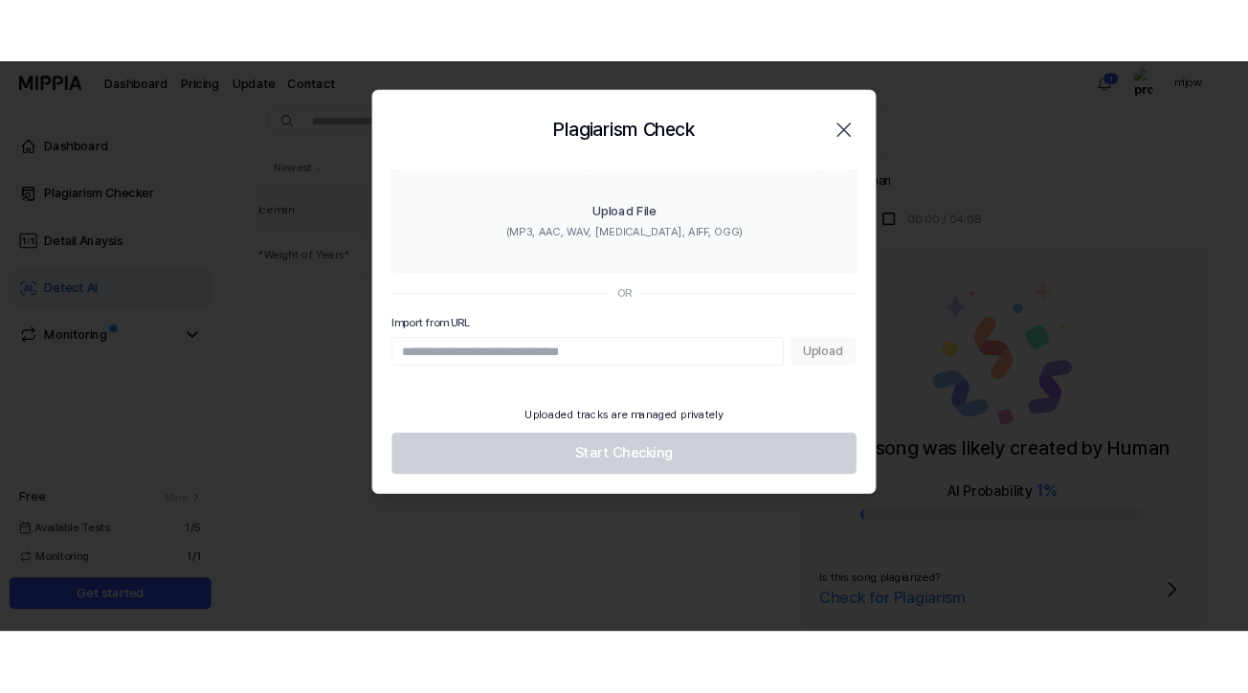
scroll to position [111, 0]
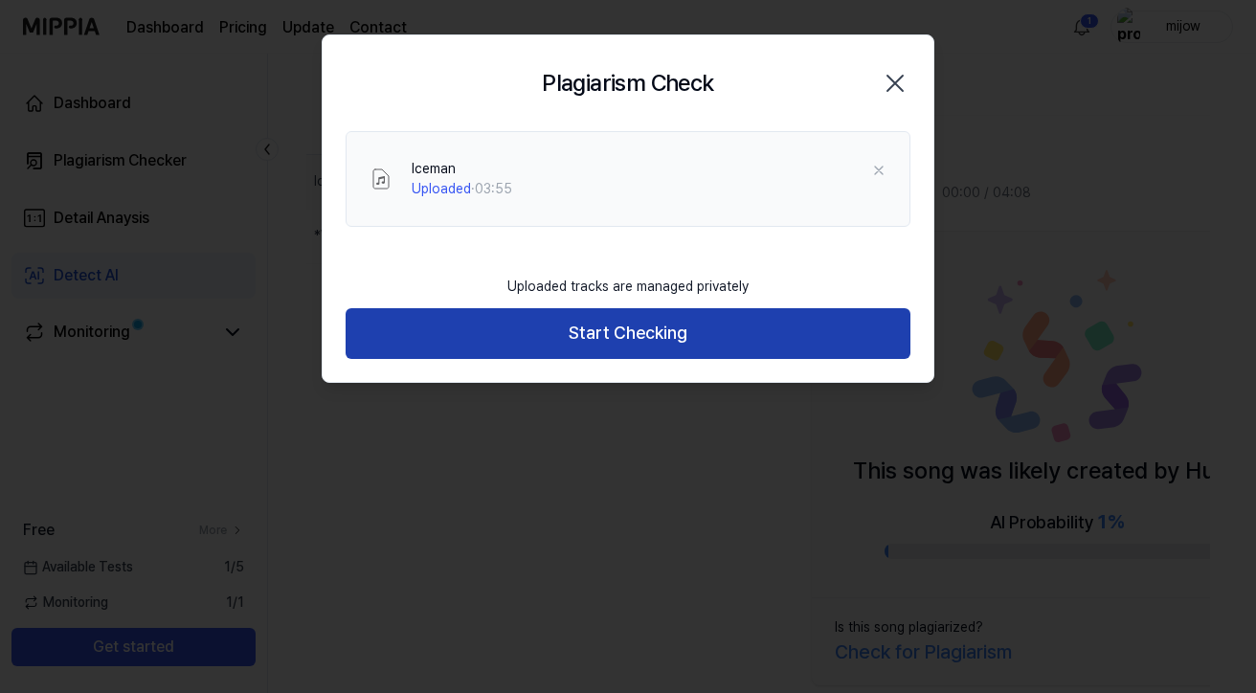
click at [645, 329] on button "Start Checking" at bounding box center [628, 333] width 565 height 51
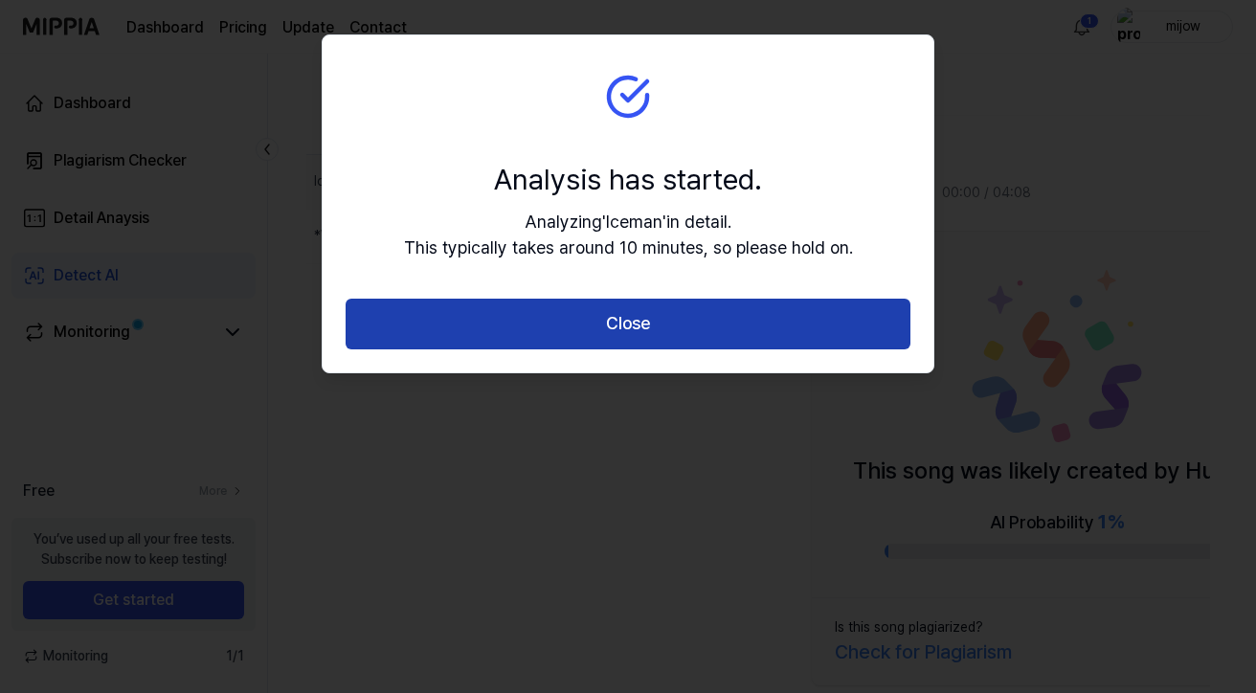
click at [643, 325] on button "Close" at bounding box center [628, 324] width 565 height 51
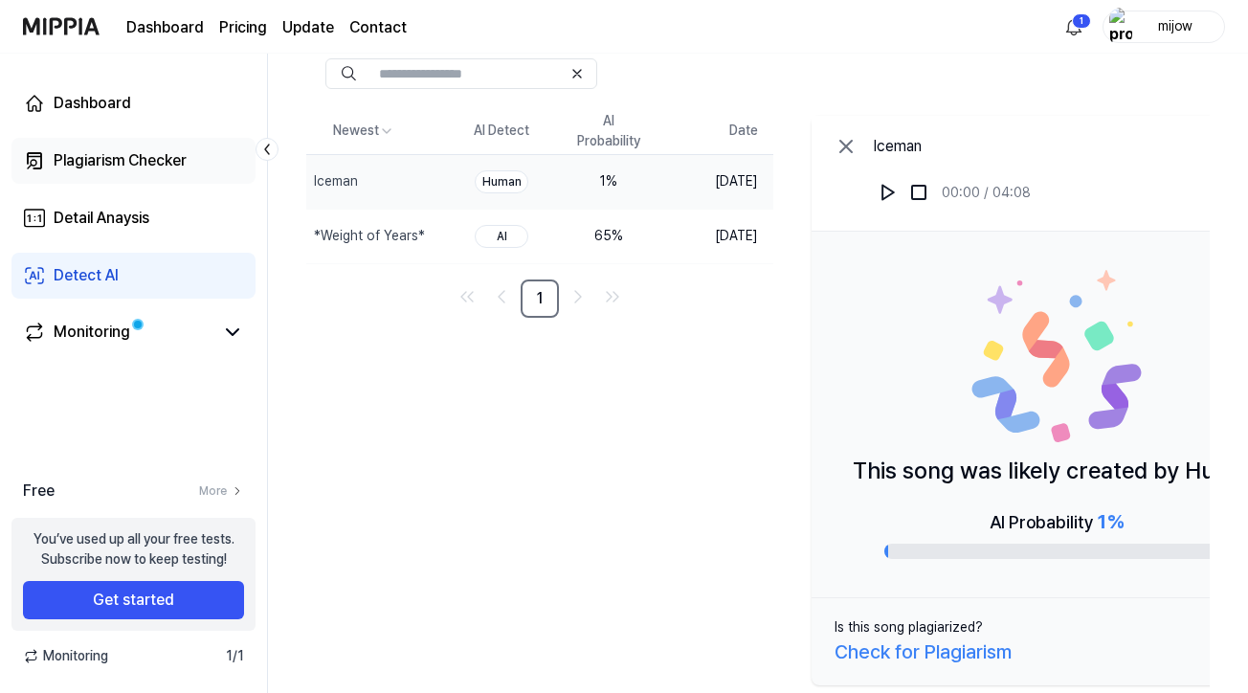
click at [133, 158] on div "Plagiarism Checker" at bounding box center [120, 160] width 133 height 23
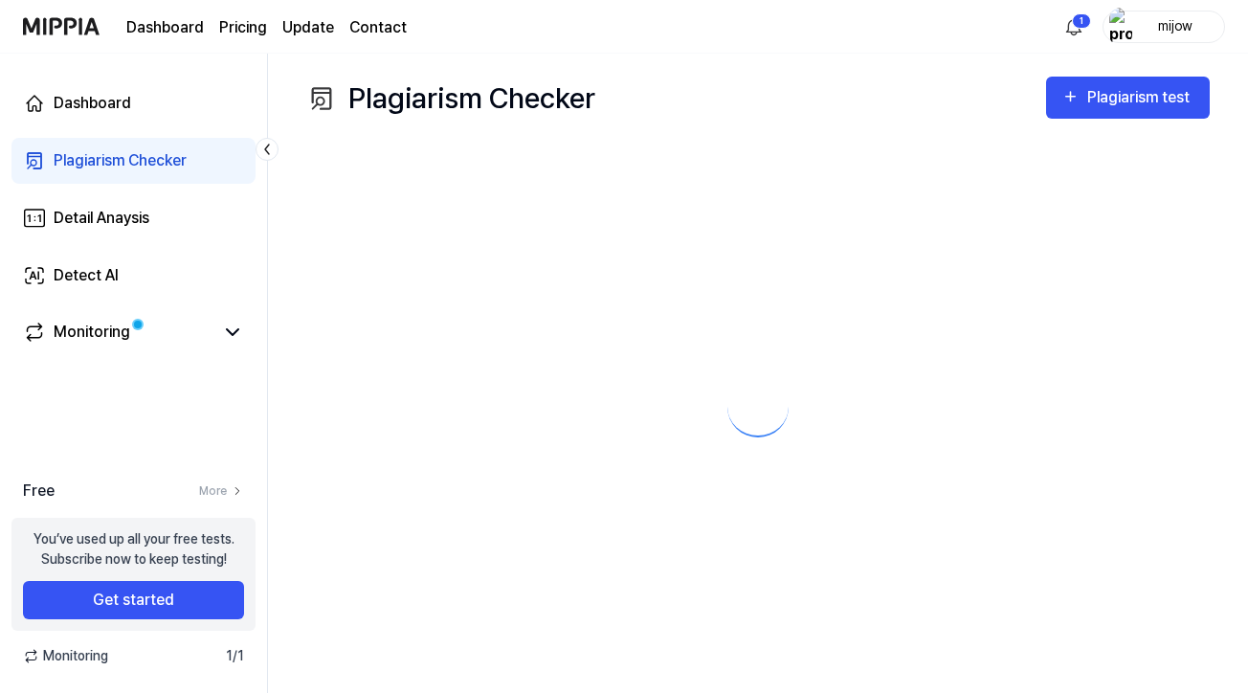
scroll to position [0, 0]
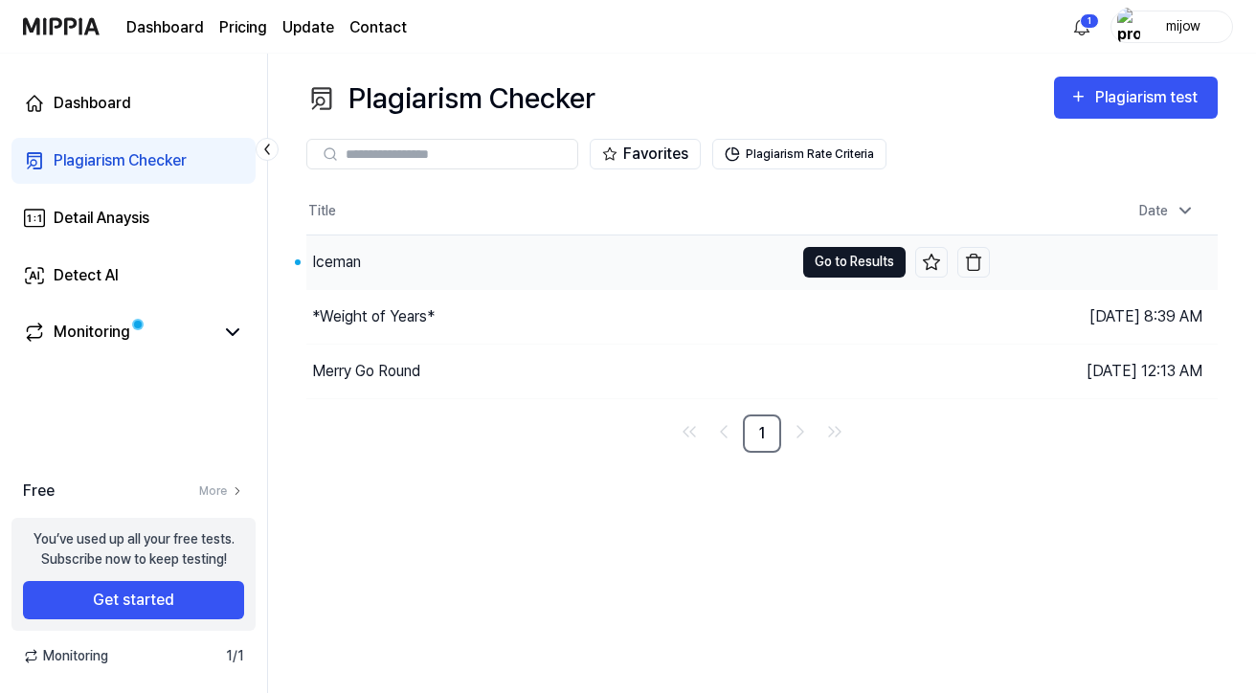
click at [842, 262] on button "Go to Results" at bounding box center [854, 262] width 102 height 31
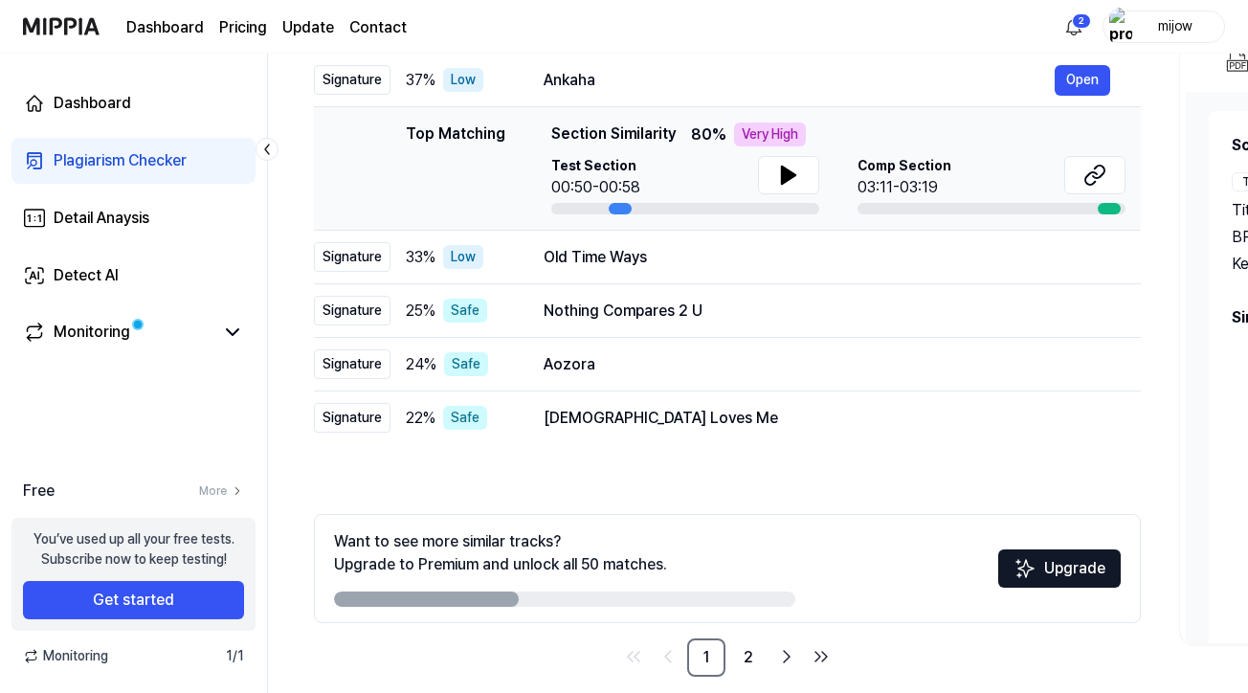
scroll to position [253, 0]
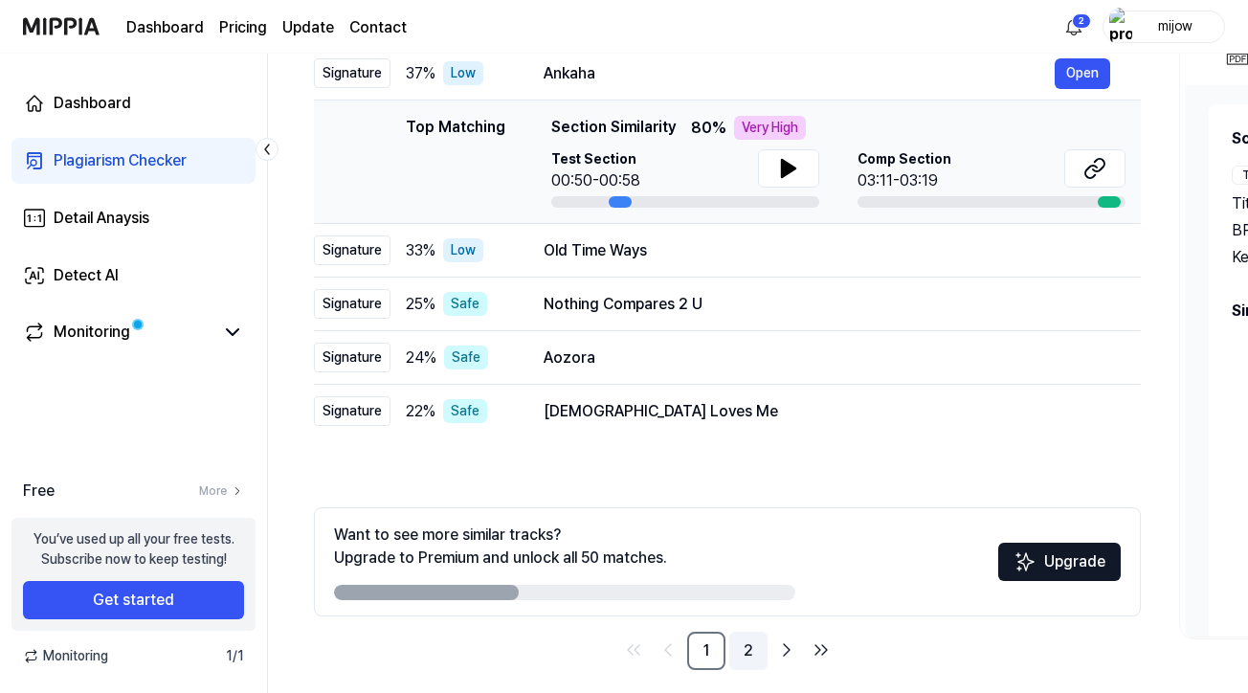
click at [751, 651] on link "2" at bounding box center [749, 651] width 38 height 38
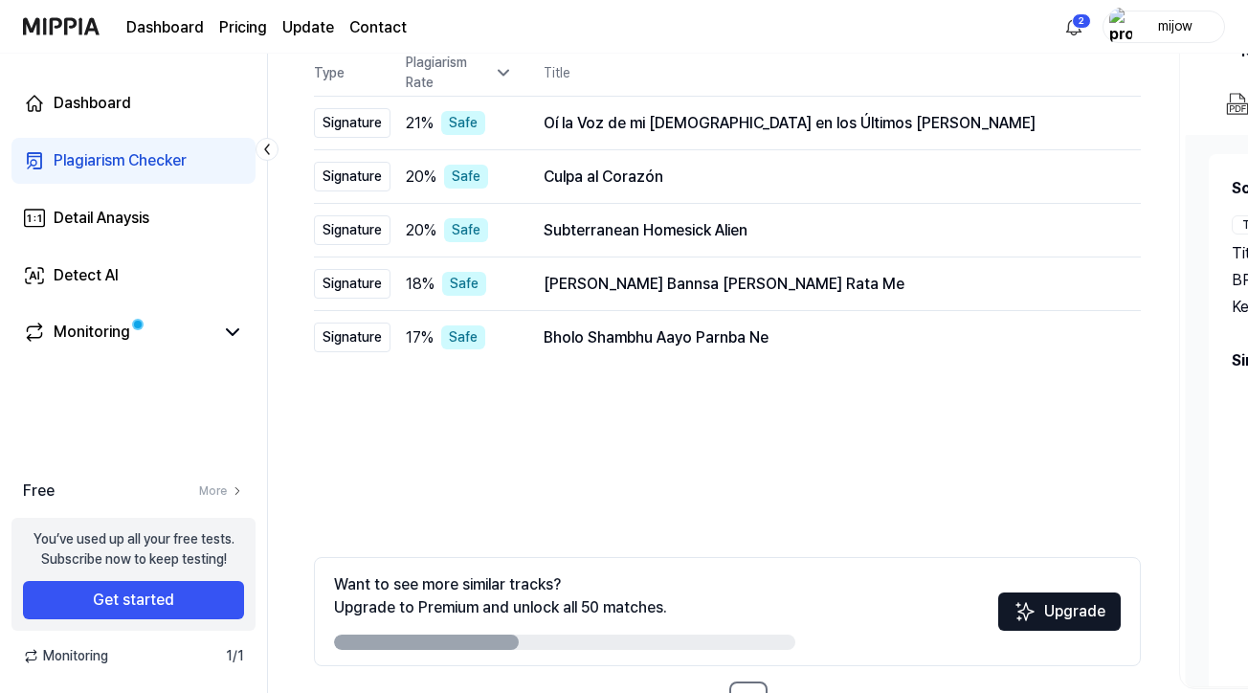
scroll to position [242, 0]
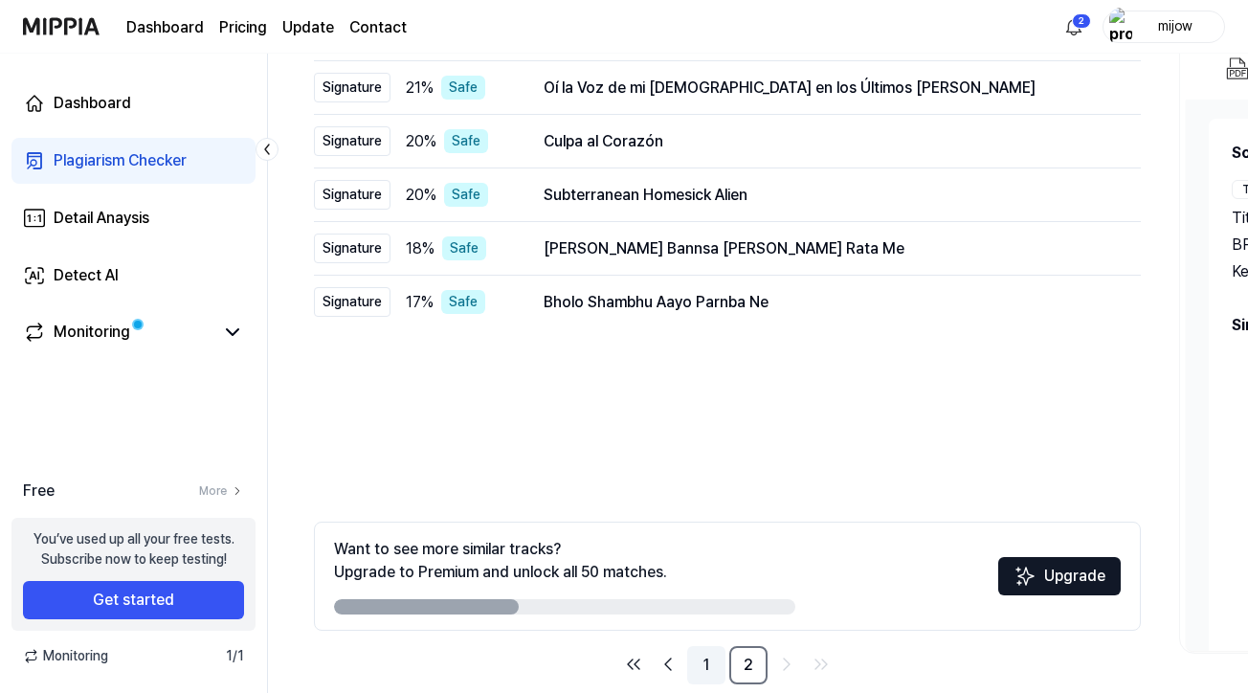
click at [706, 663] on link "1" at bounding box center [706, 665] width 38 height 38
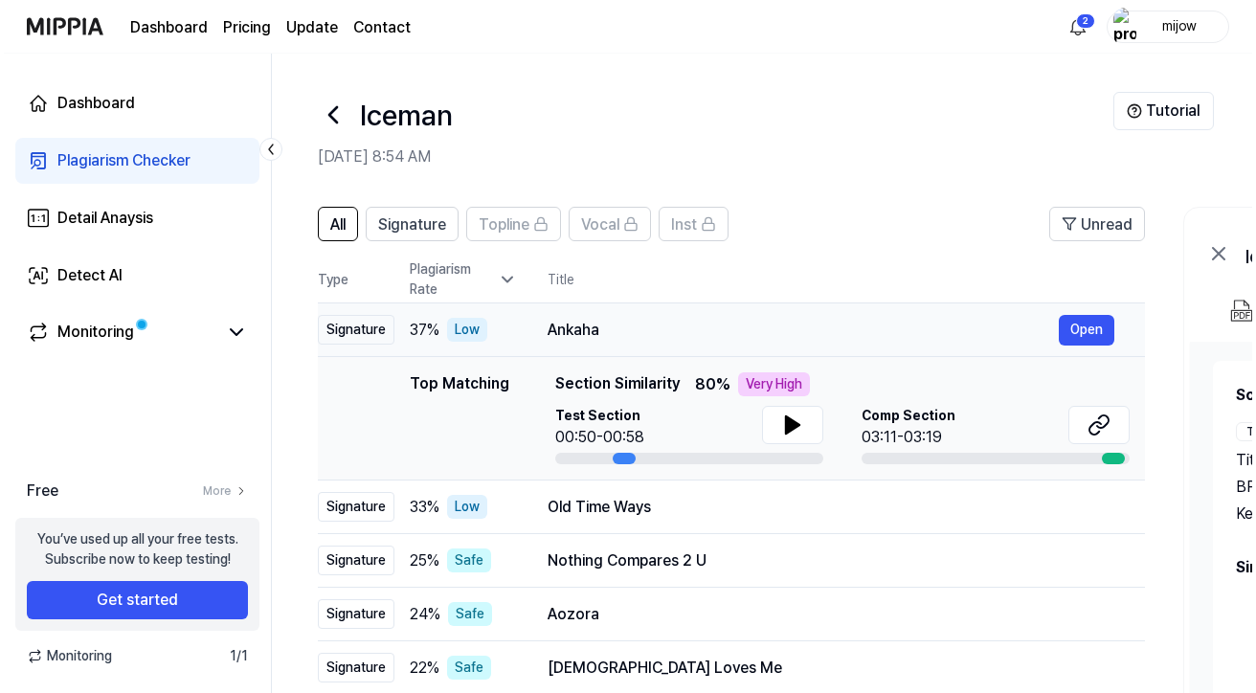
scroll to position [0, 0]
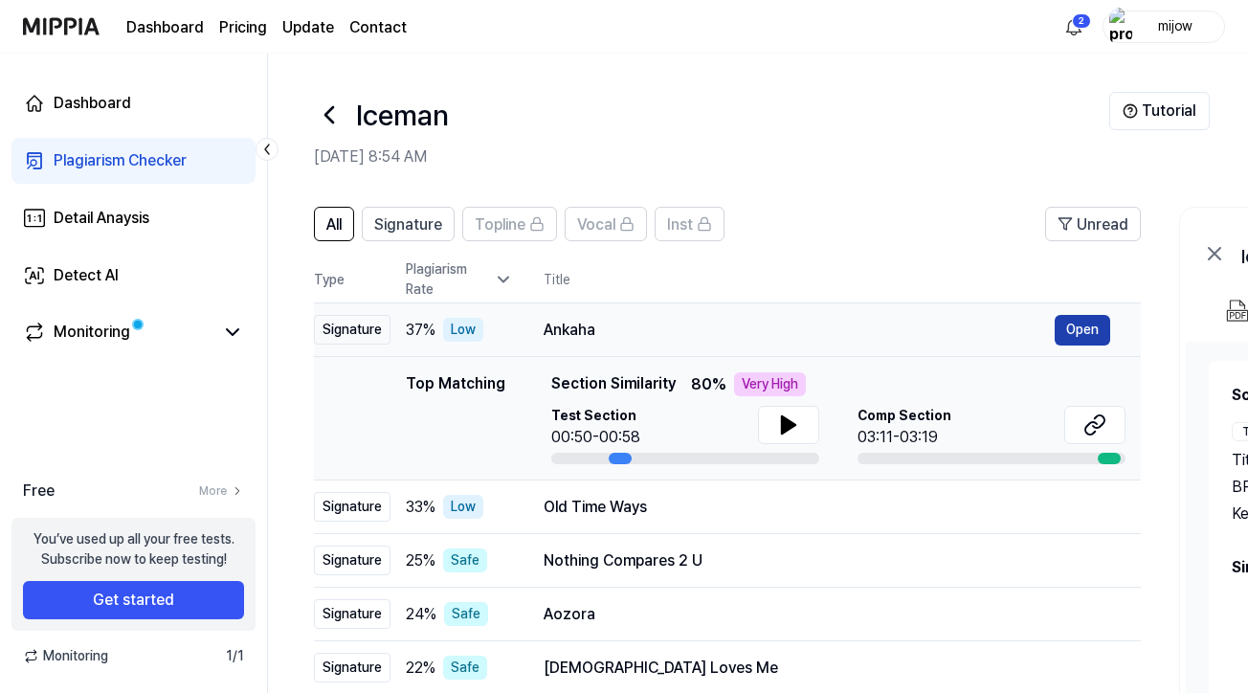
click at [1078, 327] on button "Open" at bounding box center [1083, 330] width 56 height 31
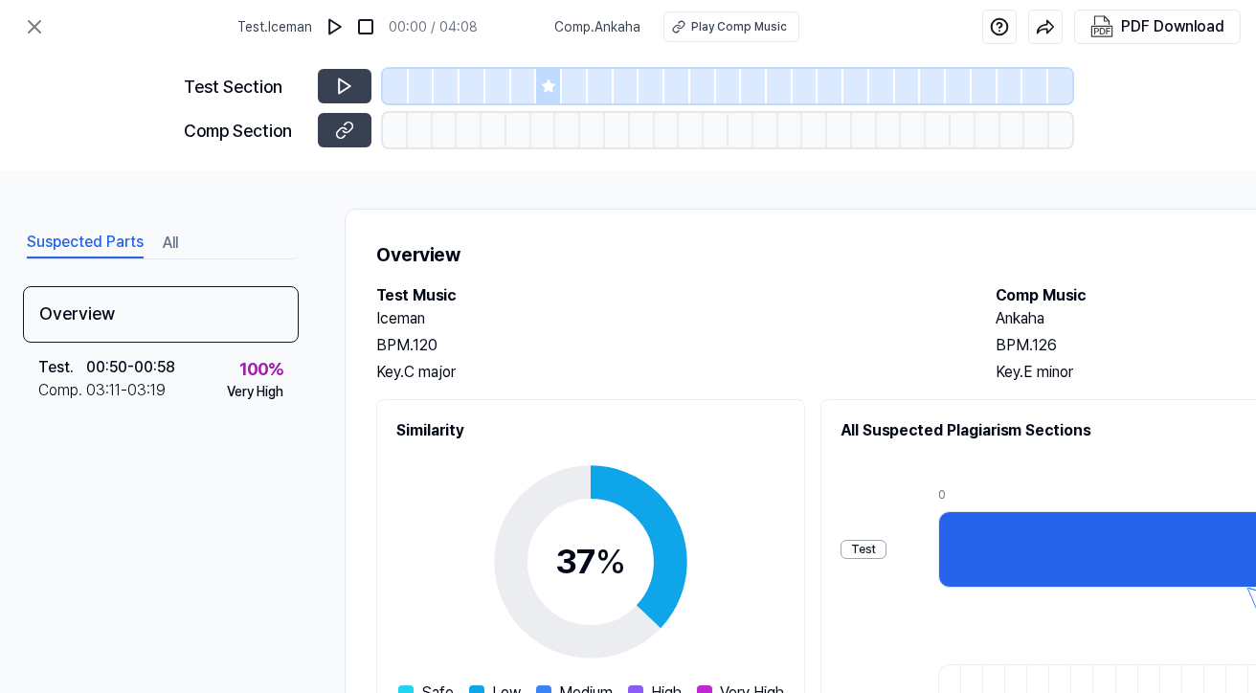
scroll to position [0, 15]
click at [721, 25] on div "Play Comp Music" at bounding box center [739, 26] width 96 height 17
